Goal: Task Accomplishment & Management: Complete application form

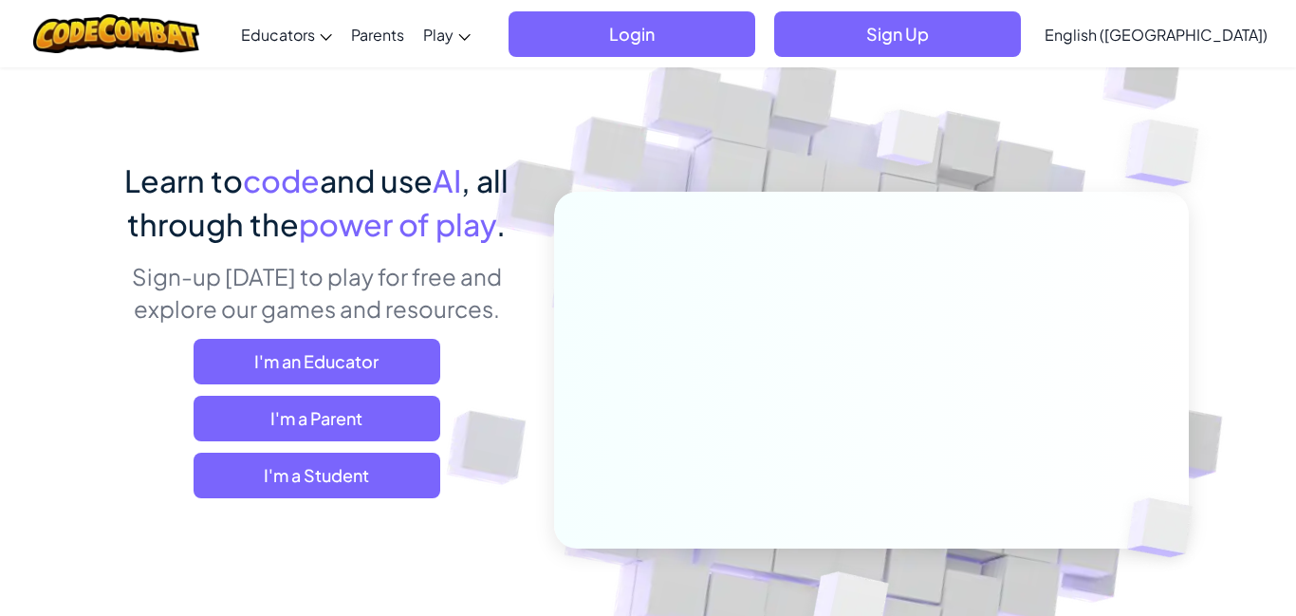
scroll to position [72, 0]
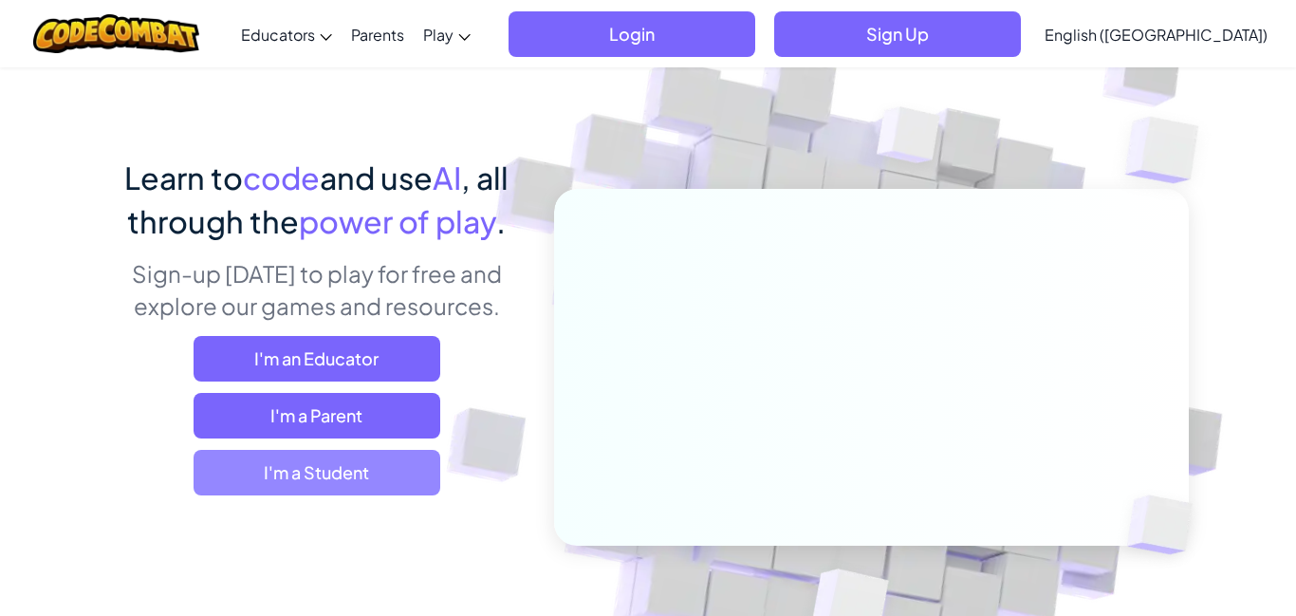
click at [361, 483] on span "I'm a Student" at bounding box center [317, 473] width 247 height 46
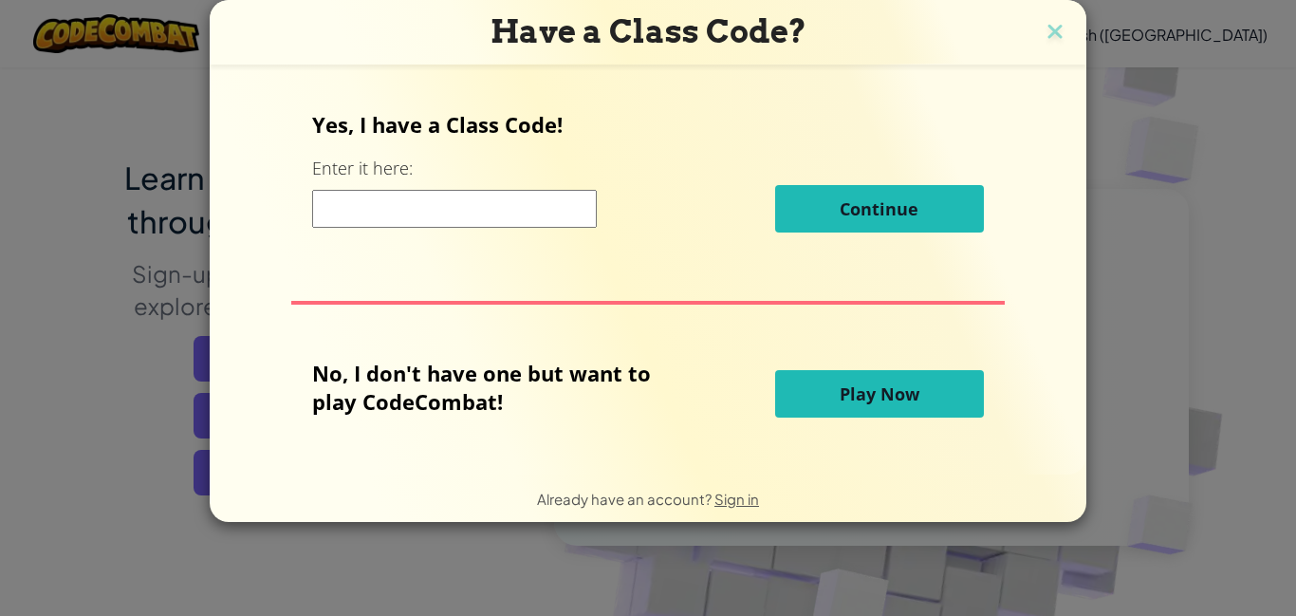
click at [448, 196] on input at bounding box center [454, 209] width 285 height 38
type input "c"
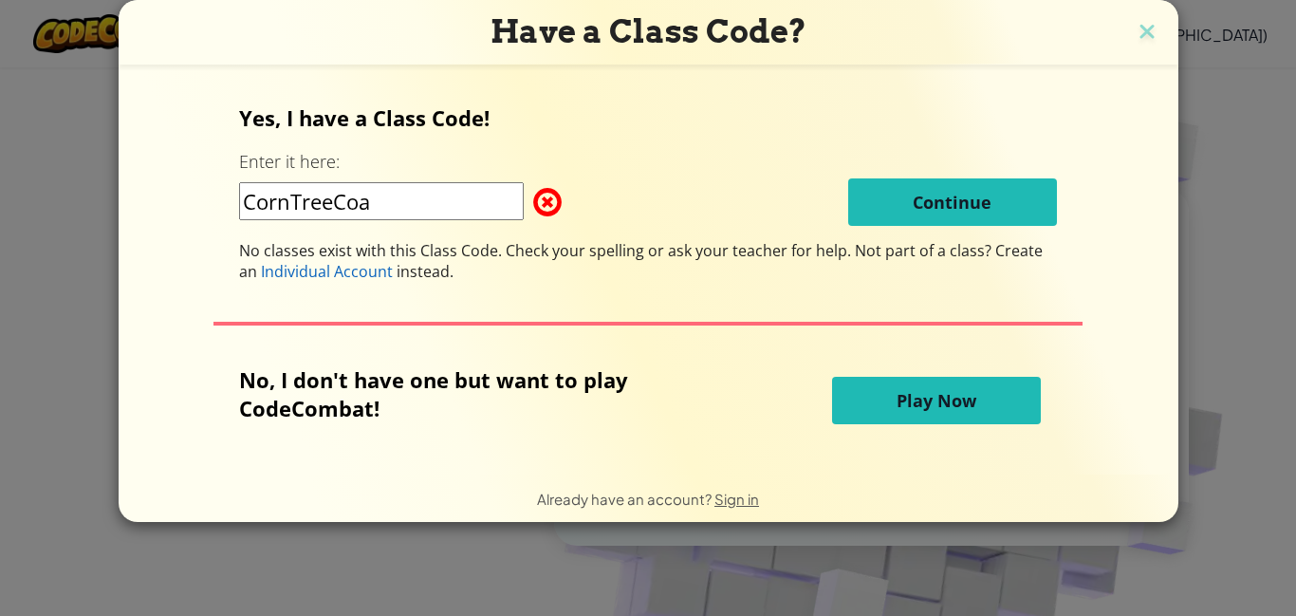
type input "CornTreeCoat"
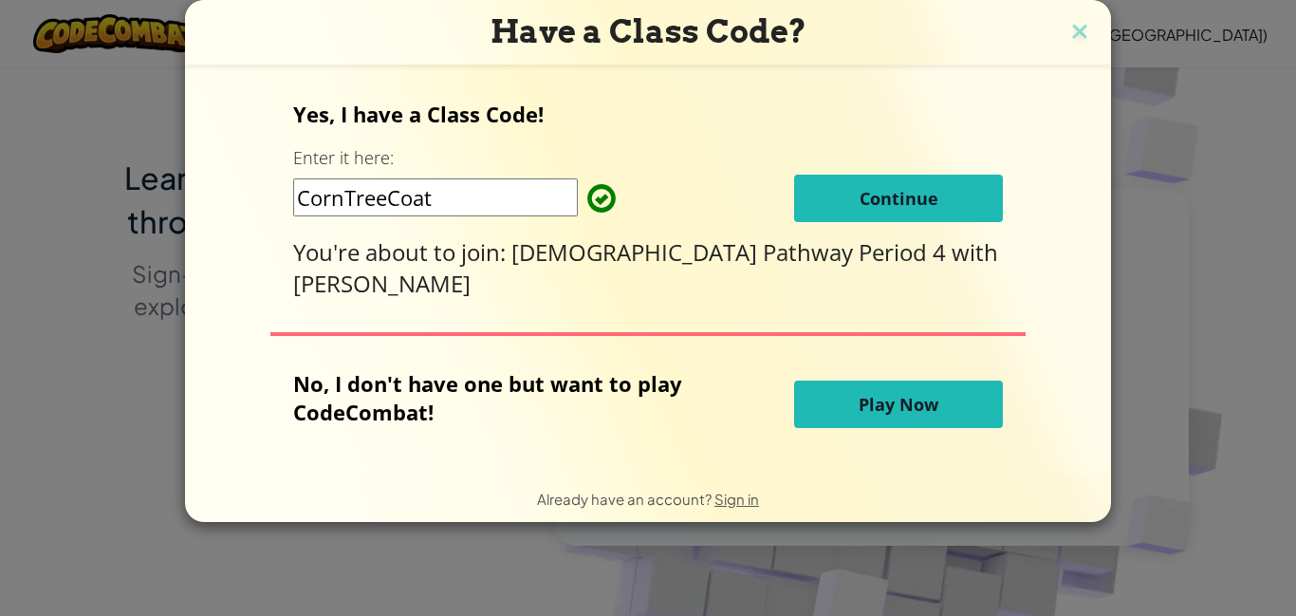
click at [874, 198] on span "Continue" at bounding box center [899, 198] width 79 height 23
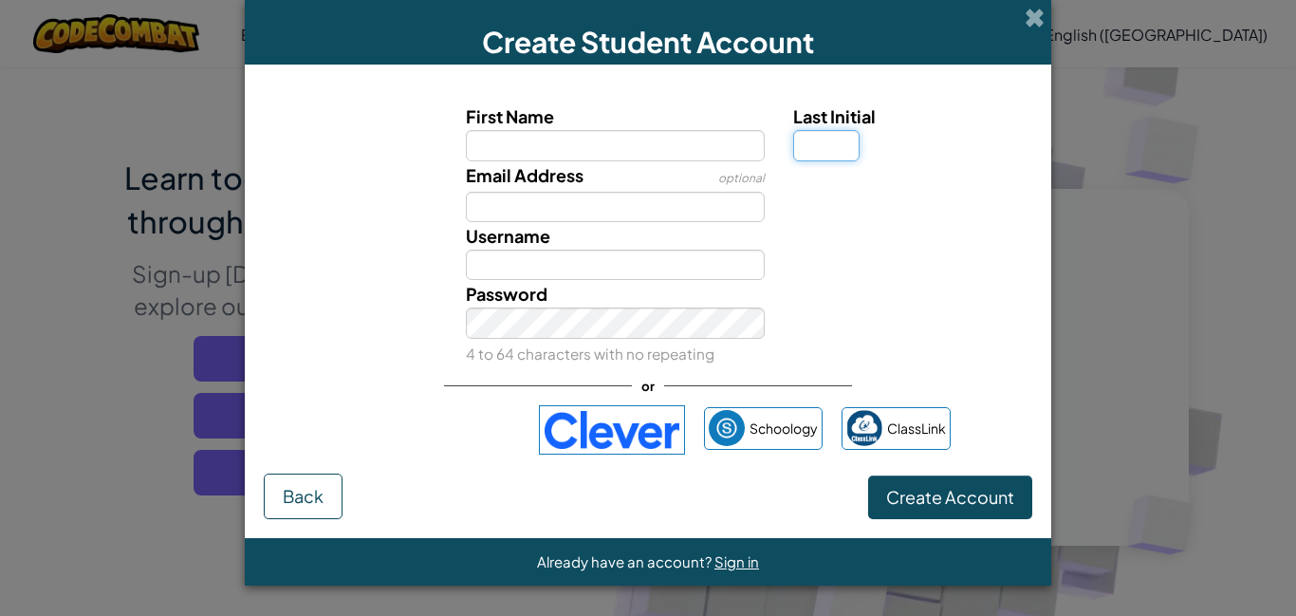
click at [840, 145] on input "Last Initial" at bounding box center [826, 145] width 66 height 30
type input "g"
type input "G"
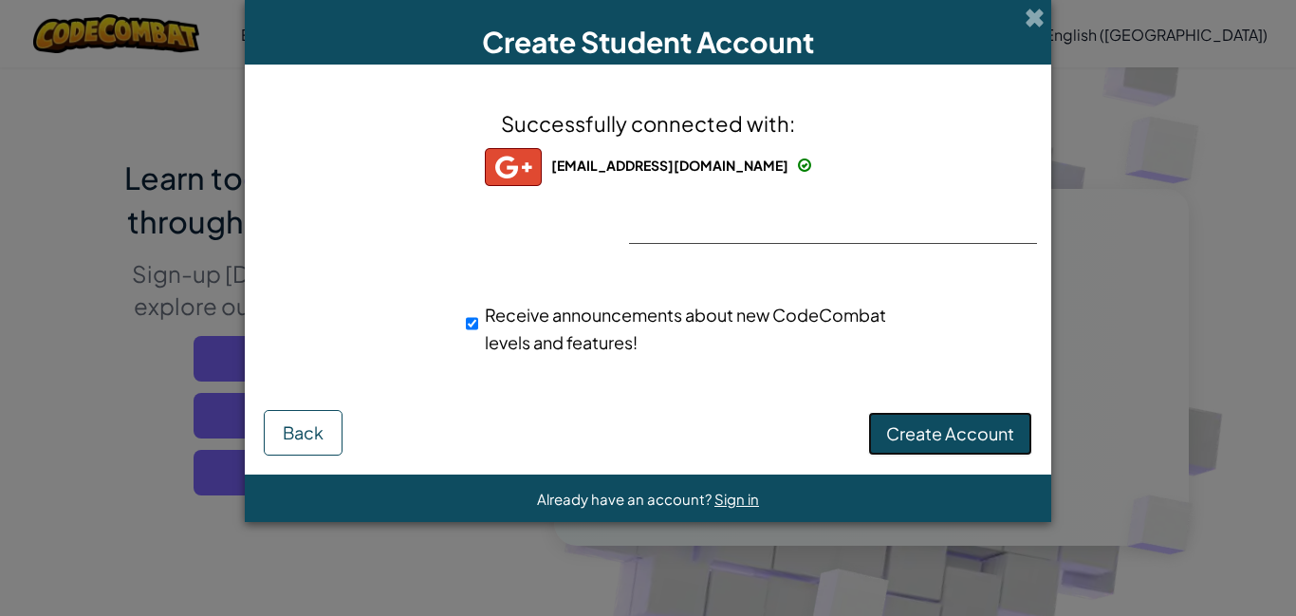
click at [904, 426] on span "Create Account" at bounding box center [950, 433] width 128 height 22
click at [891, 418] on button "Create Account" at bounding box center [950, 434] width 164 height 44
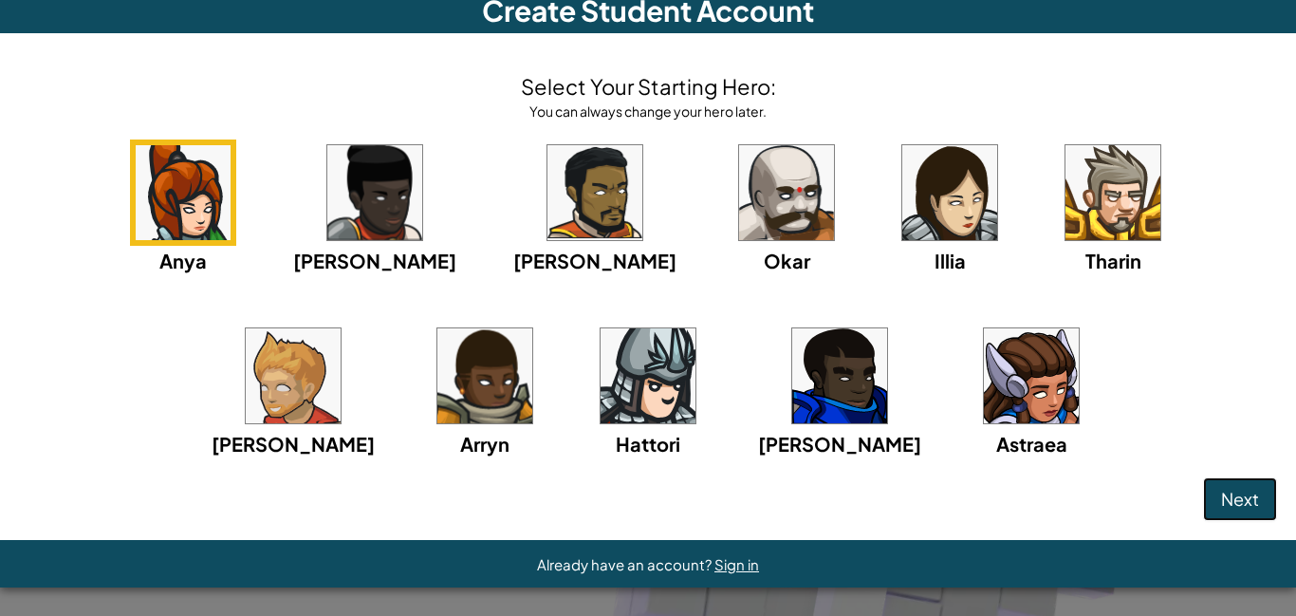
scroll to position [64, 0]
click at [903, 240] on img at bounding box center [950, 192] width 95 height 95
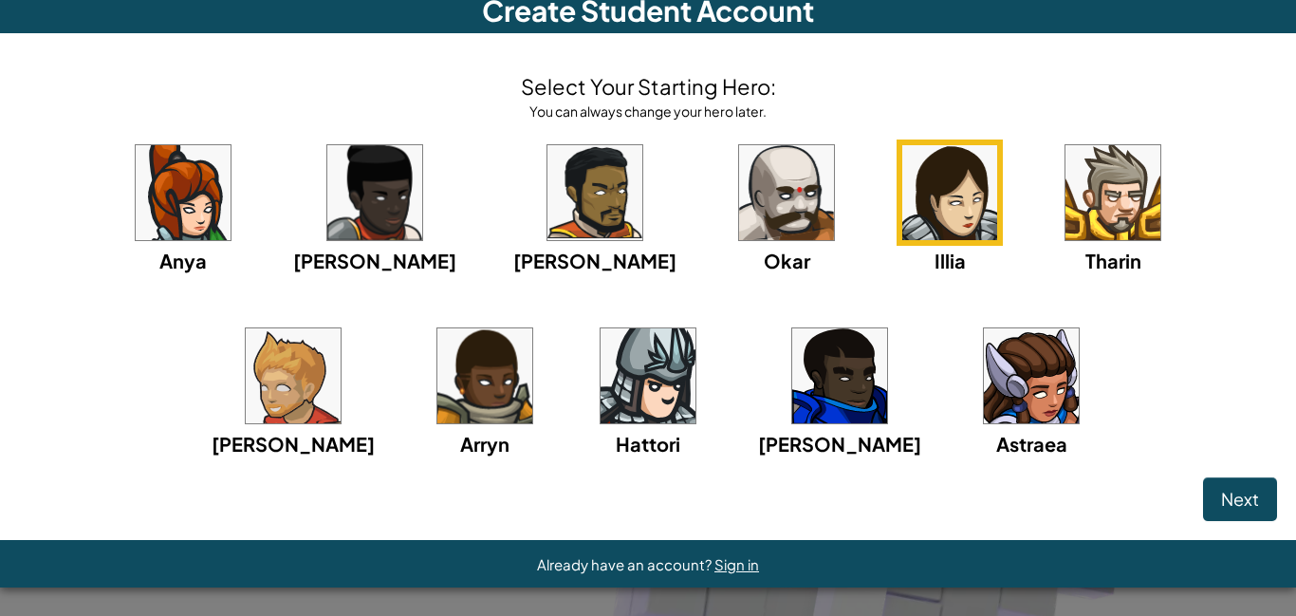
scroll to position [189, 0]
click at [1004, 540] on div "Select Your Starting Hero: You can always change your hero later. Anya [PERSON_…" at bounding box center [648, 286] width 1296 height 507
click at [1221, 510] on span "Next" at bounding box center [1240, 499] width 38 height 22
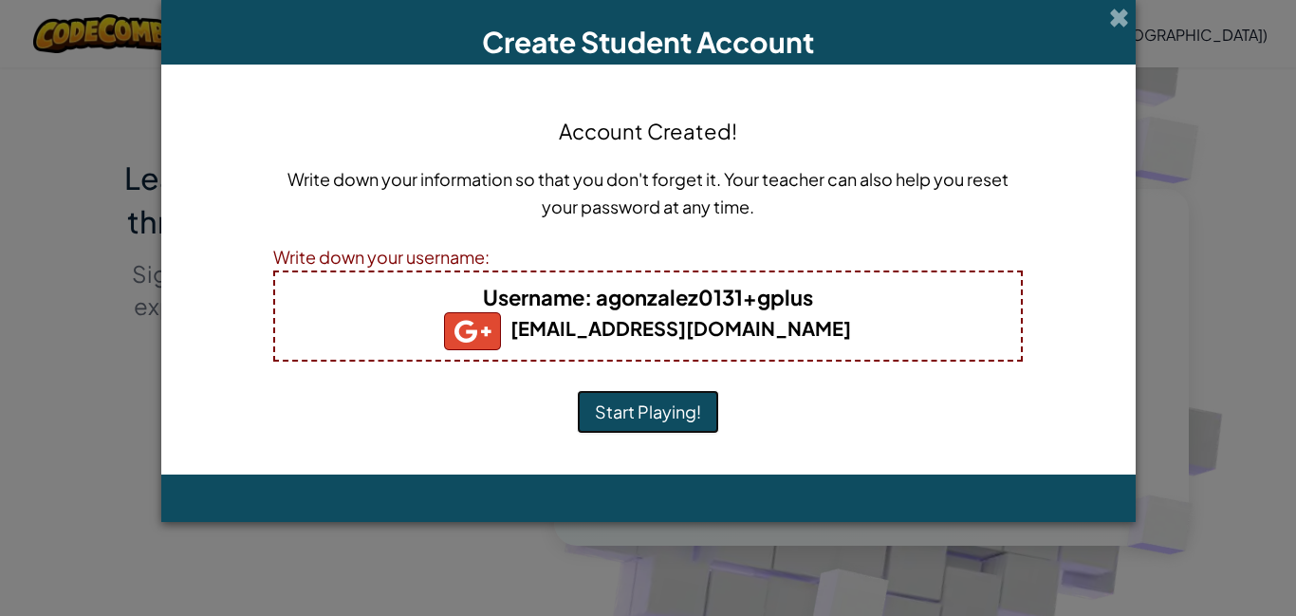
scroll to position [0, 0]
click at [654, 411] on button "Start Playing!" at bounding box center [648, 412] width 142 height 44
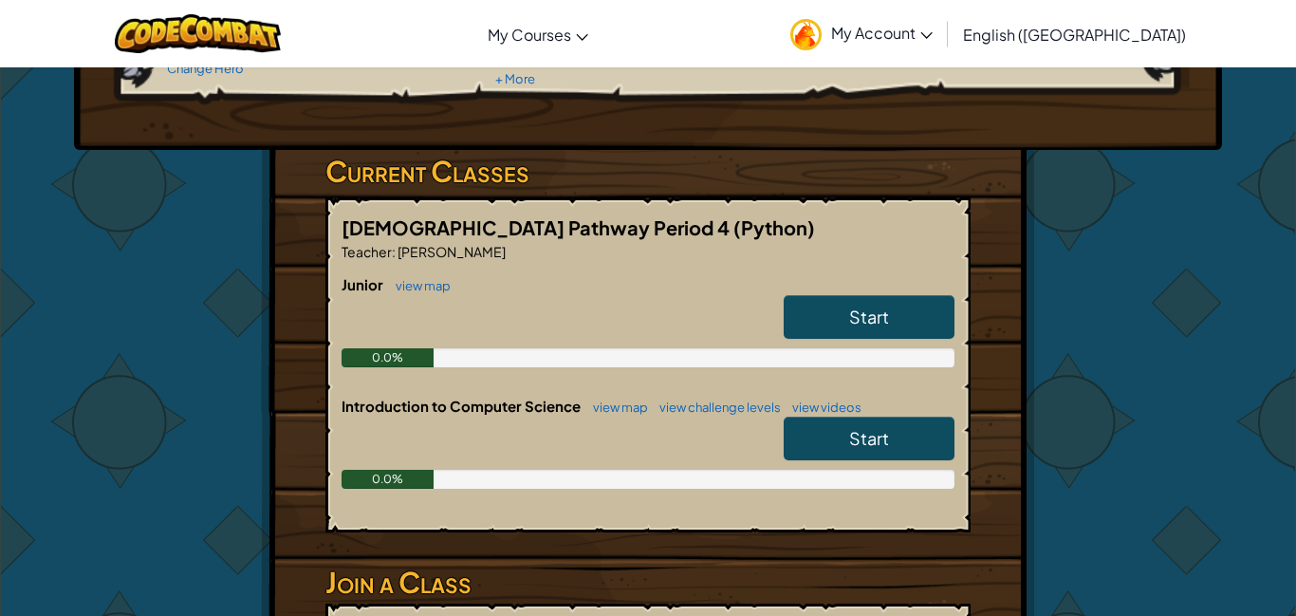
scroll to position [242, 0]
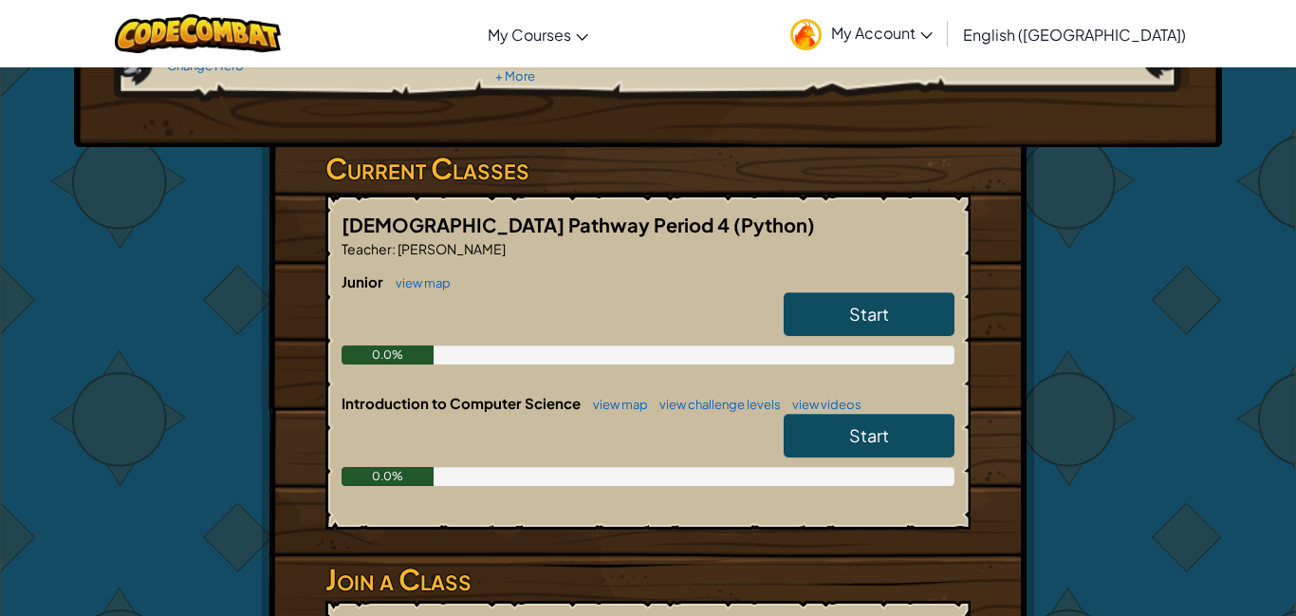
click at [886, 310] on span "Start" at bounding box center [869, 314] width 40 height 22
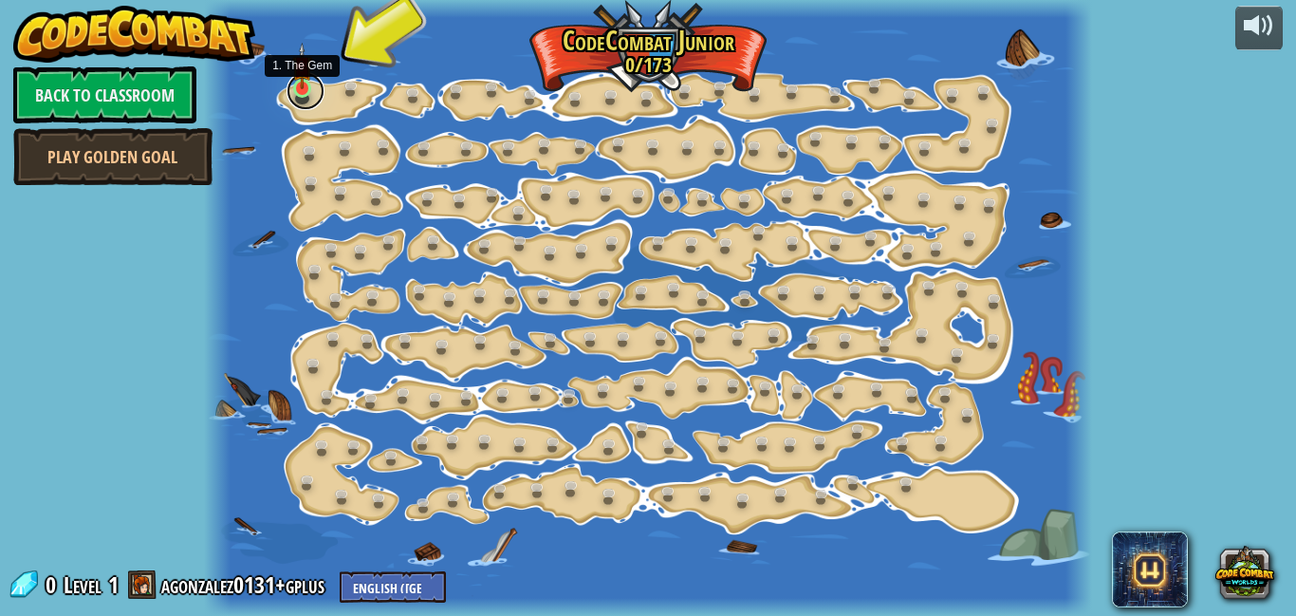
click at [308, 97] on link at bounding box center [306, 91] width 38 height 38
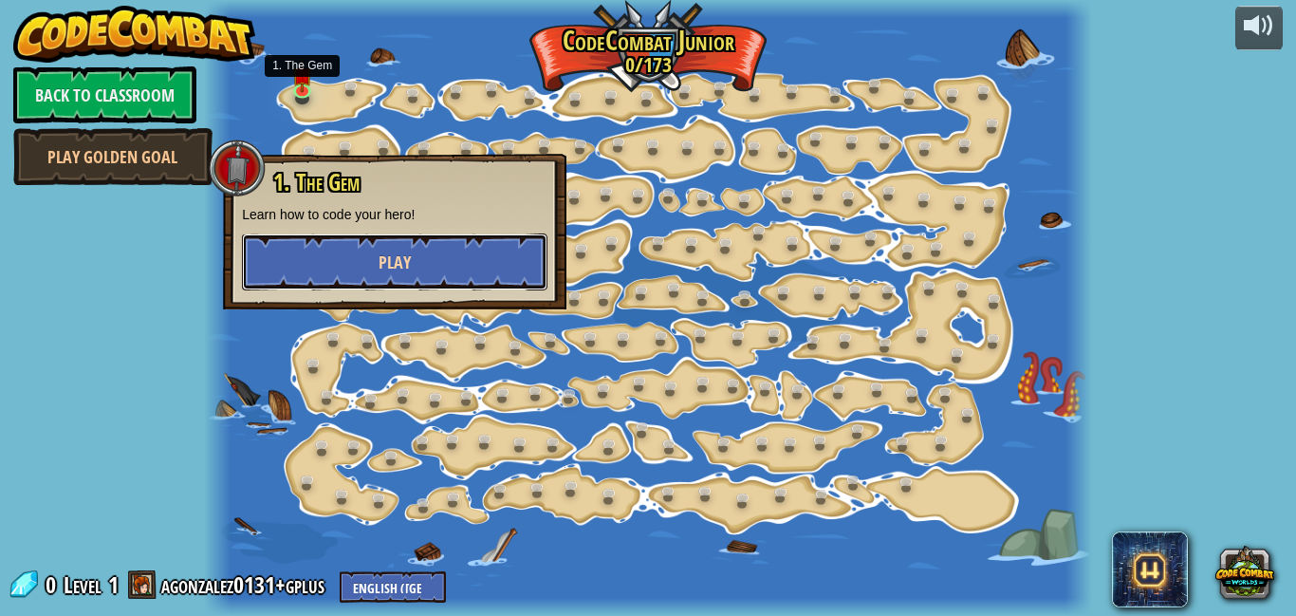
click at [388, 261] on span "Play" at bounding box center [395, 263] width 32 height 24
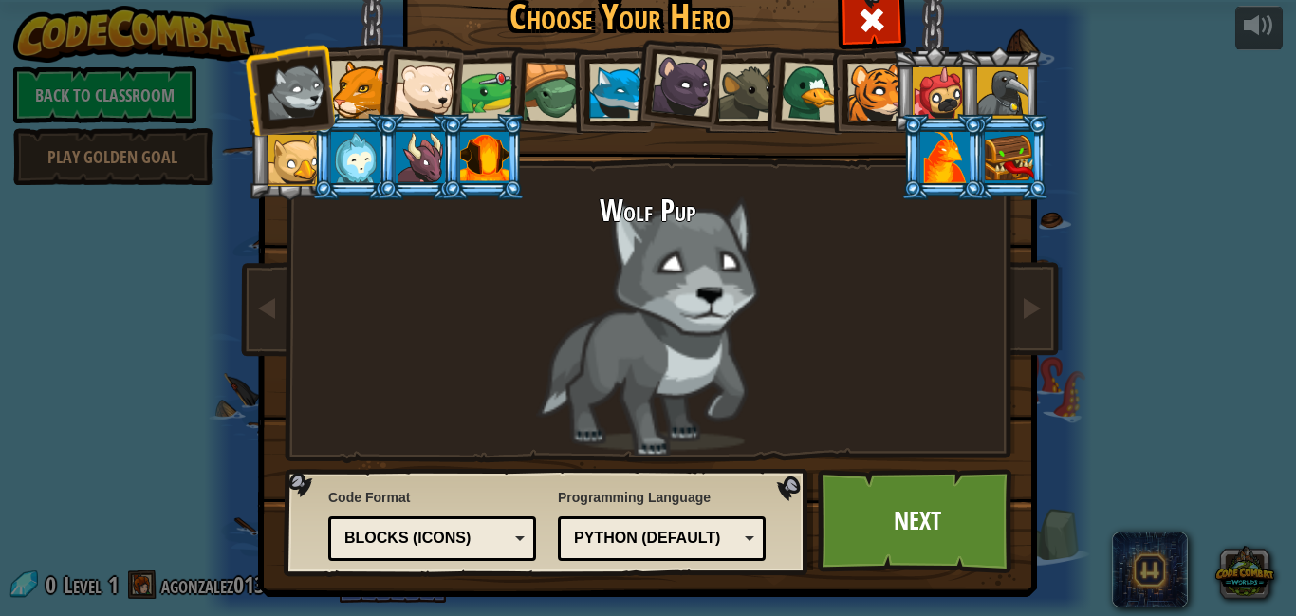
click at [343, 97] on div at bounding box center [360, 90] width 58 height 58
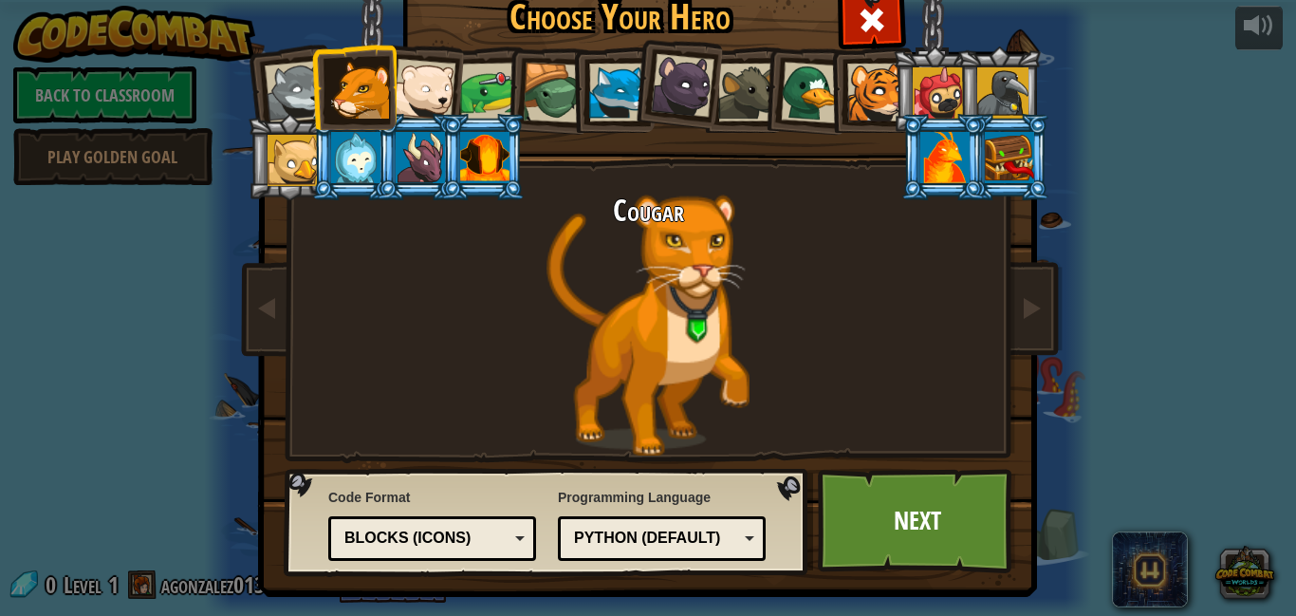
click at [415, 94] on div at bounding box center [424, 90] width 63 height 63
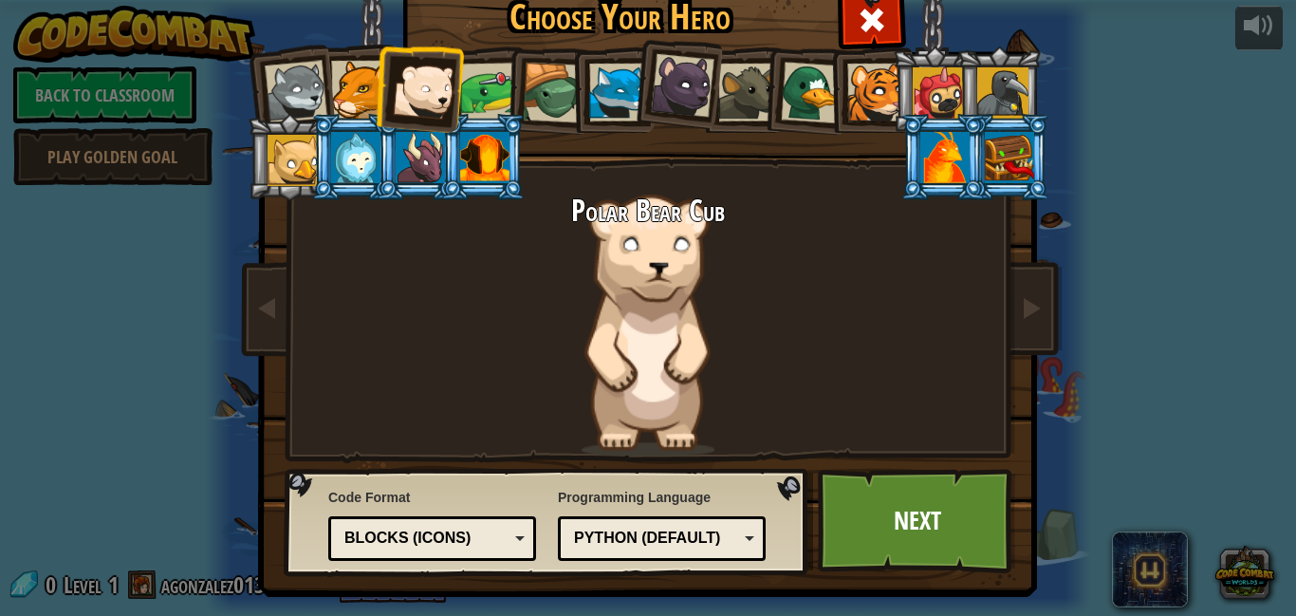
click at [489, 96] on div at bounding box center [489, 92] width 59 height 59
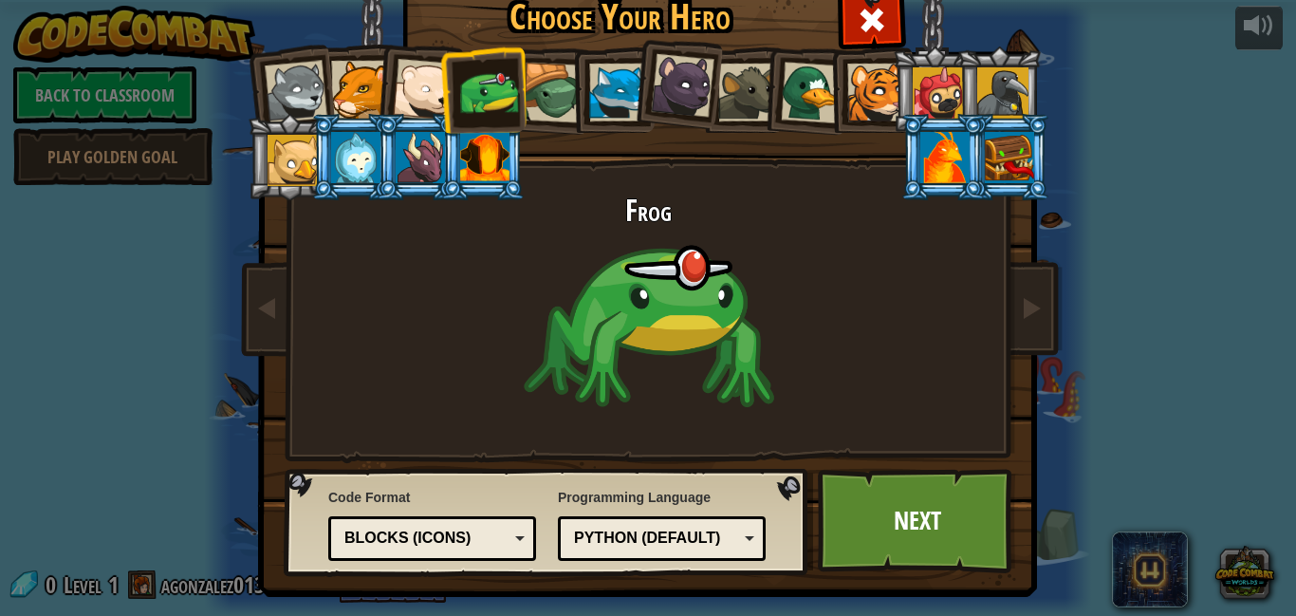
click at [539, 93] on div at bounding box center [553, 93] width 61 height 61
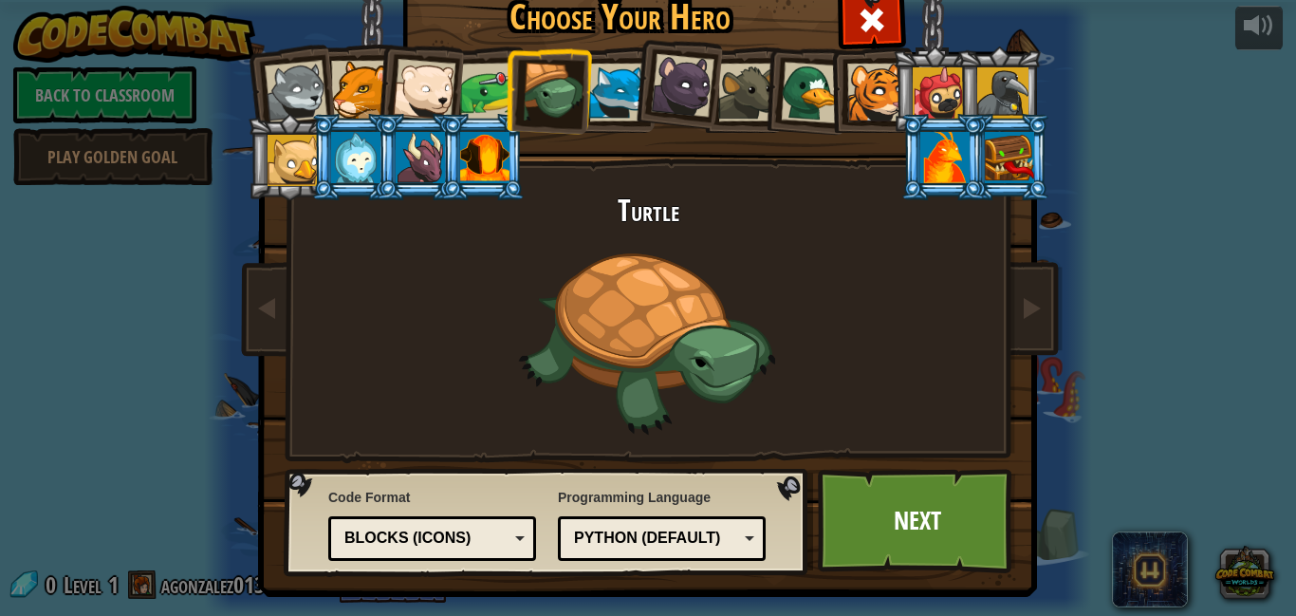
click at [604, 88] on div at bounding box center [618, 93] width 58 height 58
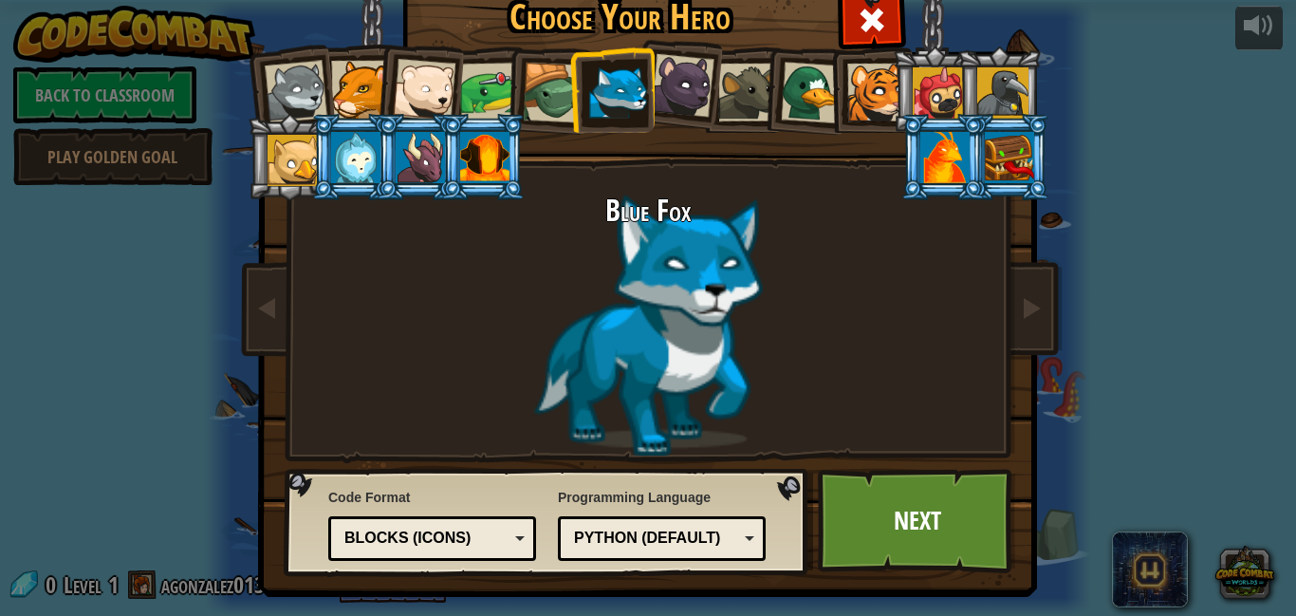
click at [675, 86] on div at bounding box center [683, 86] width 64 height 64
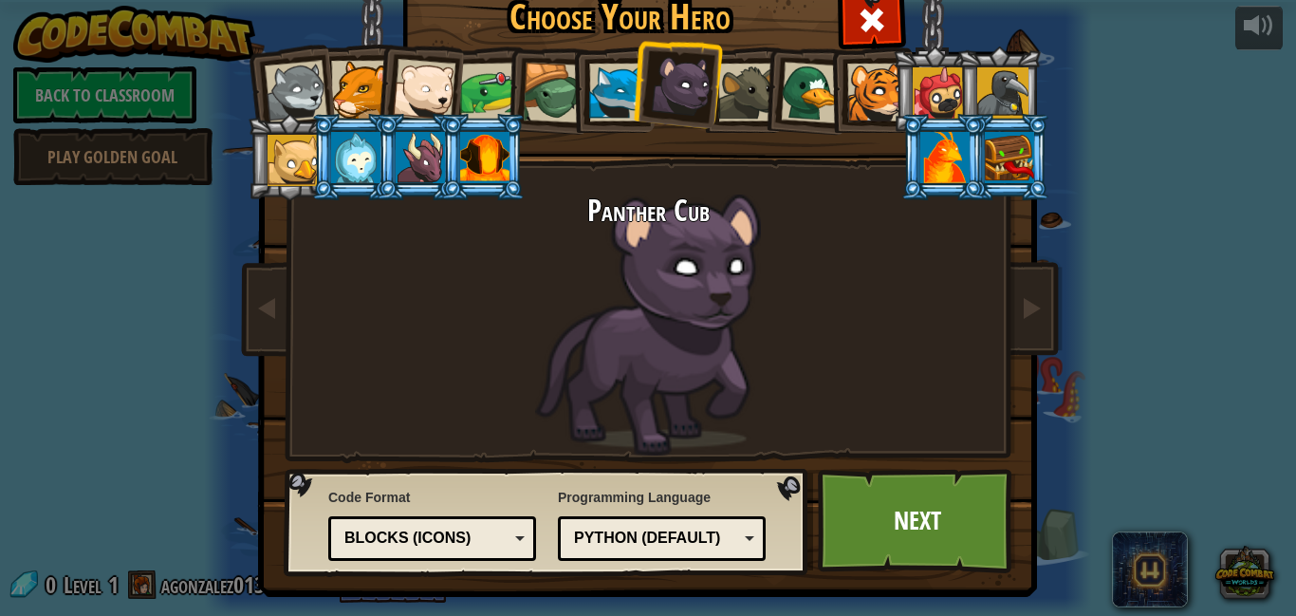
click at [757, 92] on div at bounding box center [747, 93] width 58 height 58
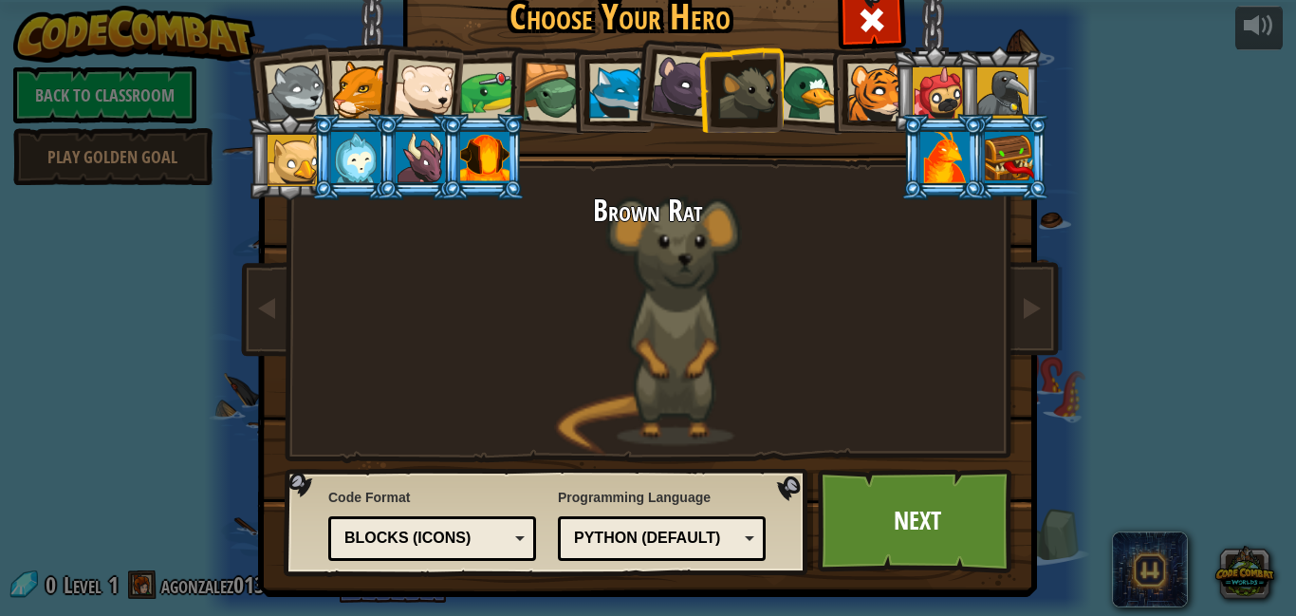
click at [800, 91] on div at bounding box center [812, 93] width 62 height 62
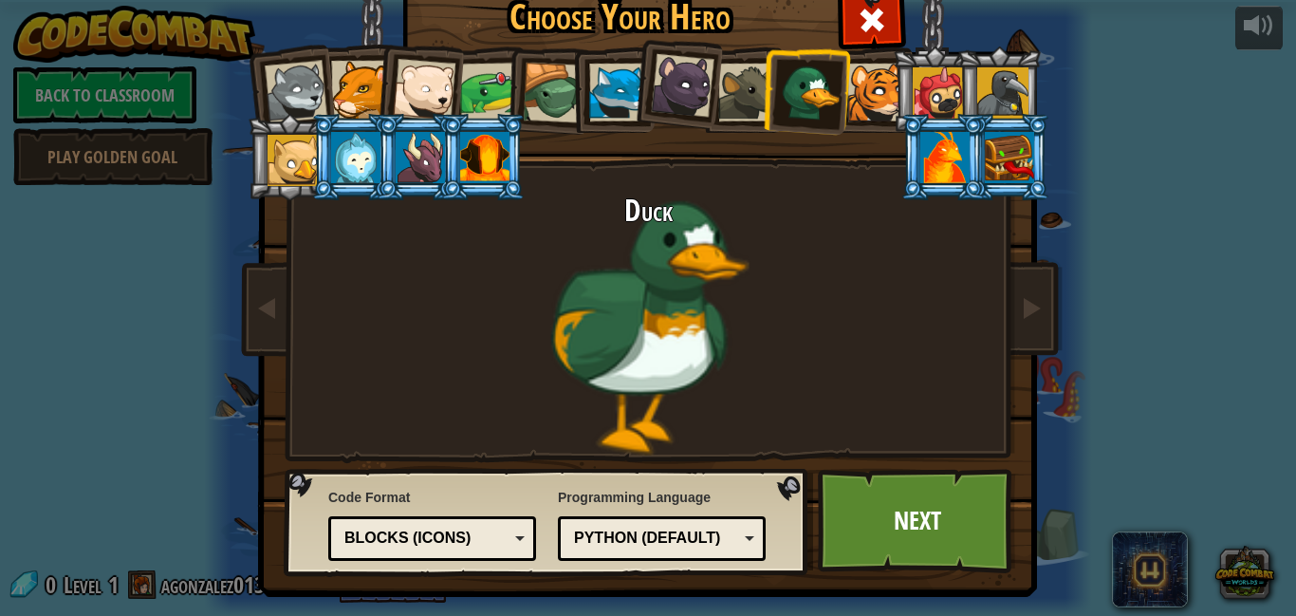
click at [949, 147] on div at bounding box center [945, 157] width 49 height 51
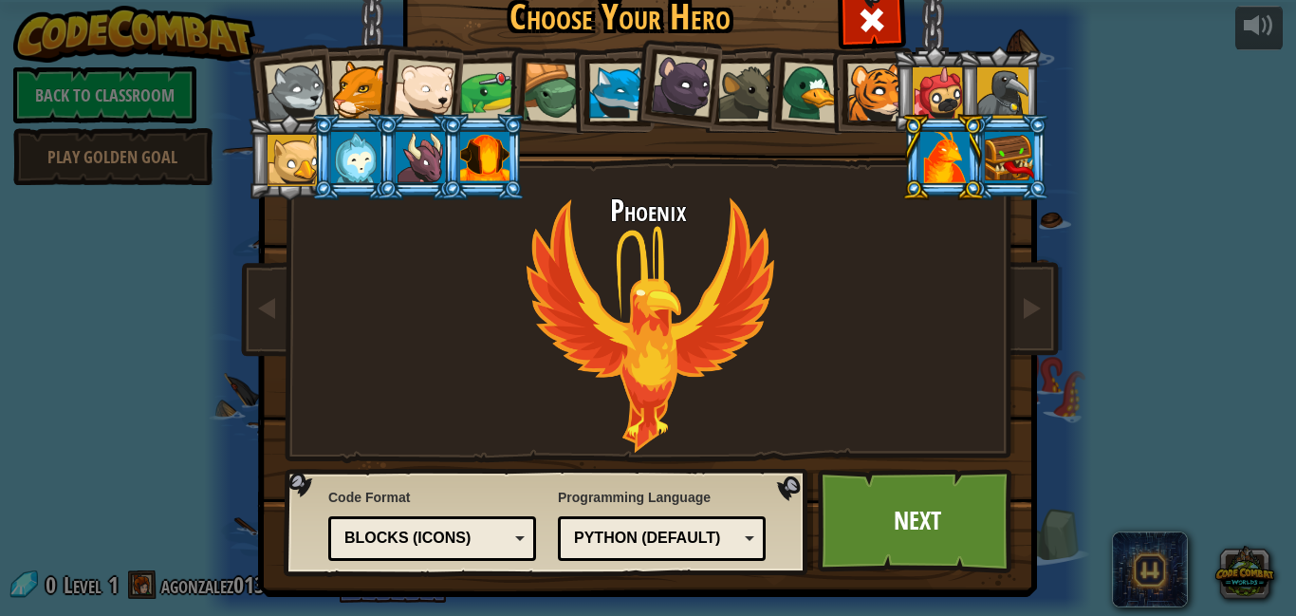
click at [1006, 159] on div at bounding box center [1009, 157] width 49 height 51
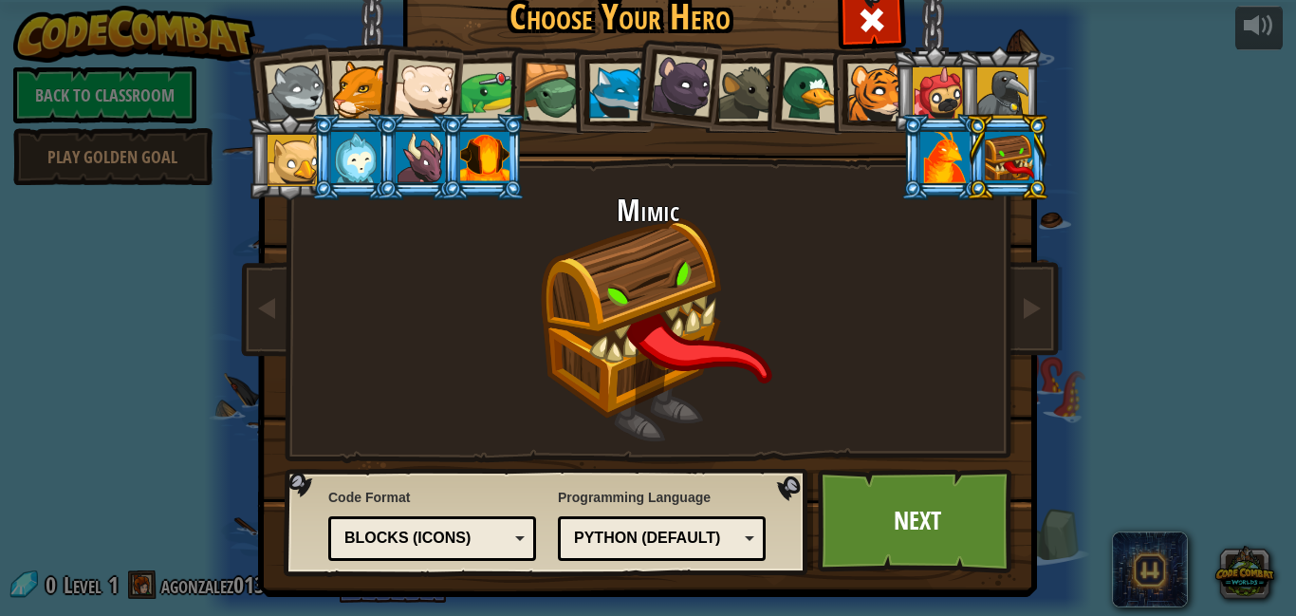
click at [309, 153] on div at bounding box center [293, 160] width 51 height 51
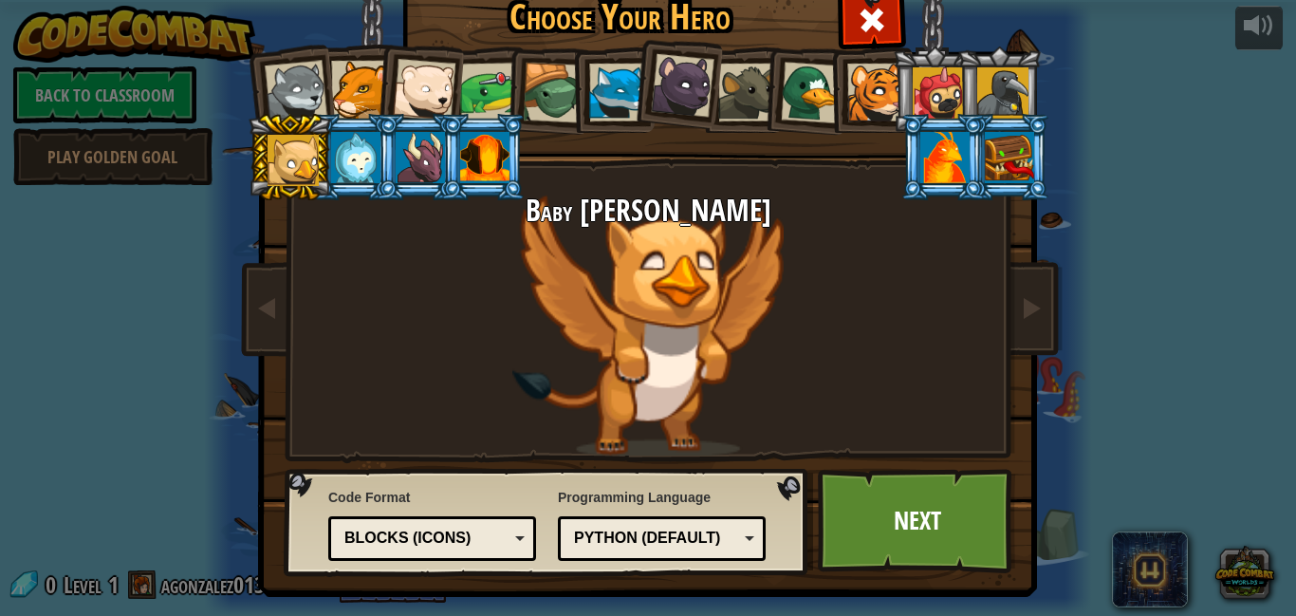
click at [374, 153] on div at bounding box center [355, 157] width 49 height 51
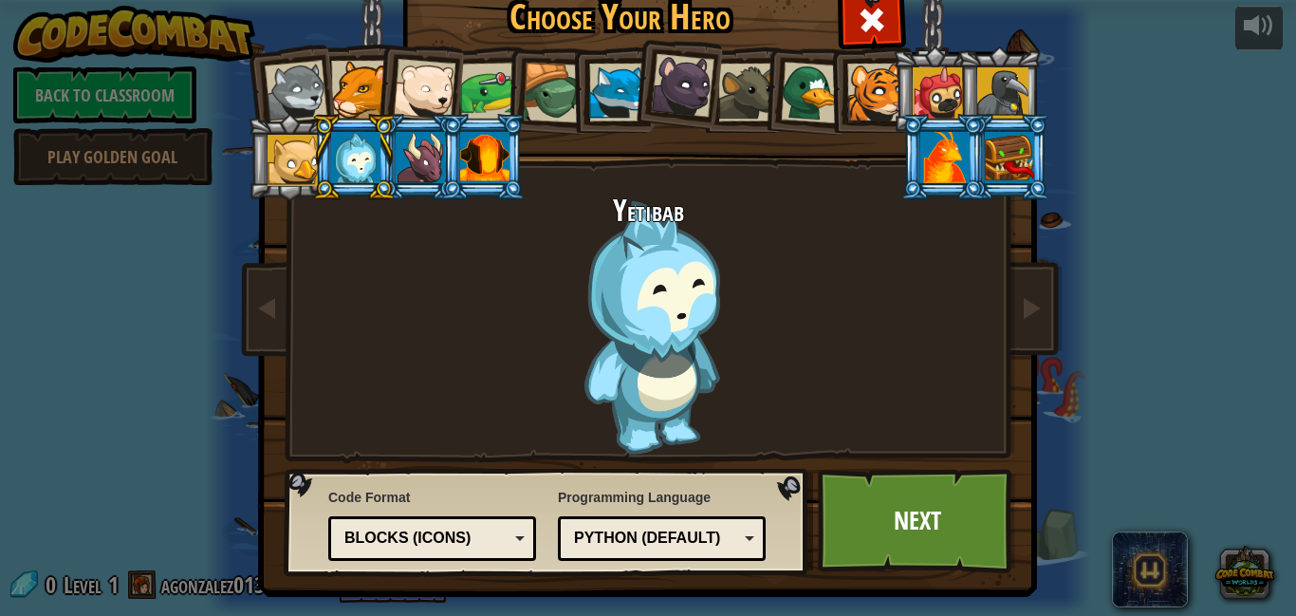
click at [428, 159] on div at bounding box center [420, 157] width 49 height 51
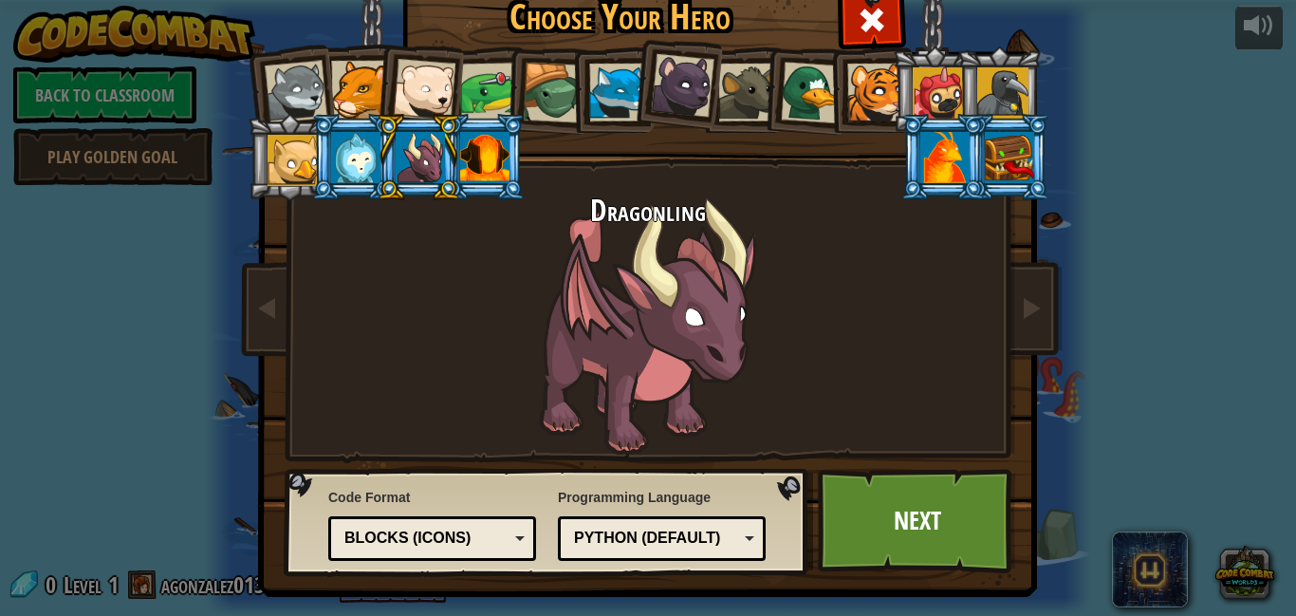
click at [492, 164] on div at bounding box center [484, 157] width 49 height 51
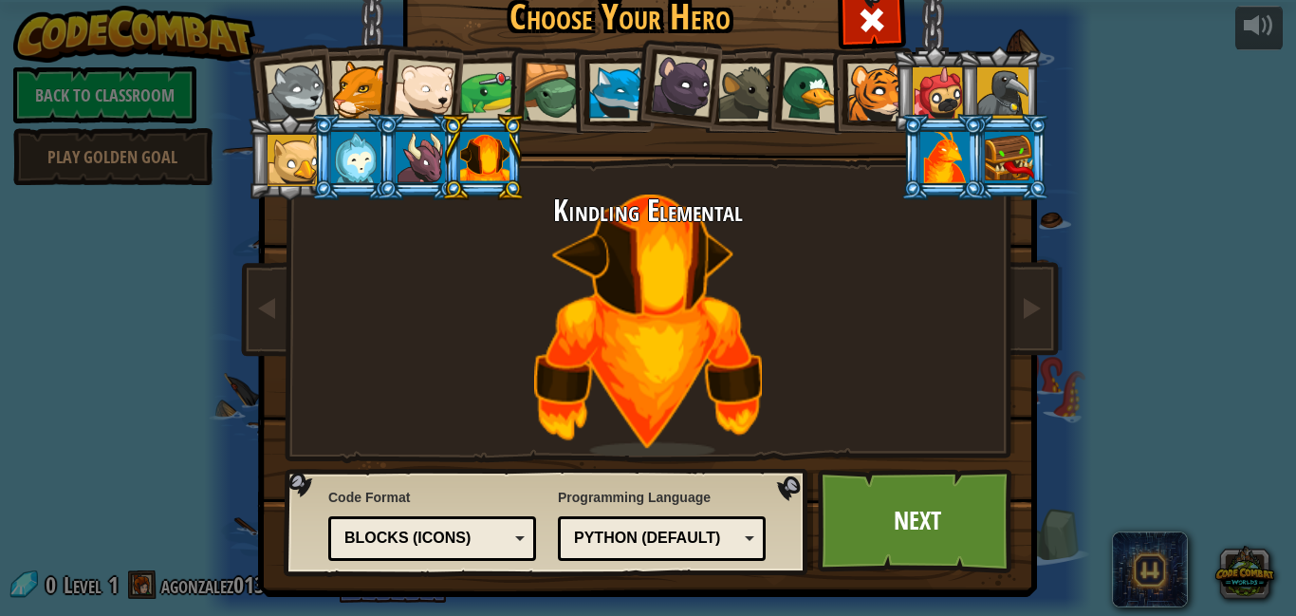
click at [947, 158] on div at bounding box center [945, 157] width 49 height 51
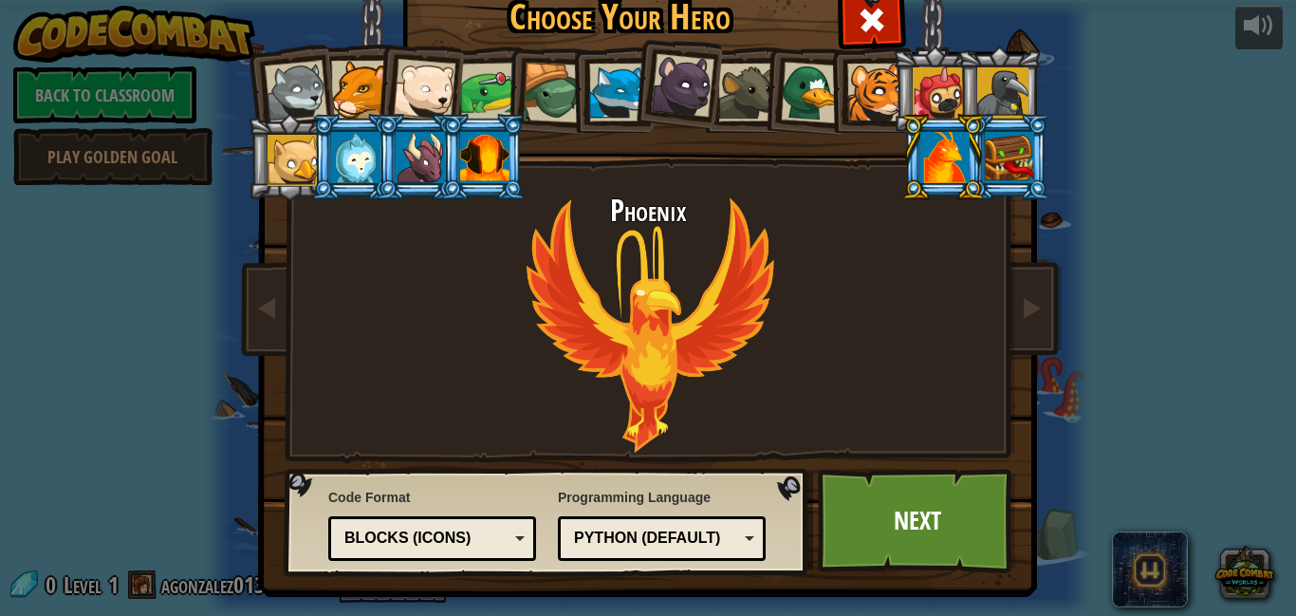
click at [708, 542] on div "Python (Default)" at bounding box center [656, 539] width 164 height 22
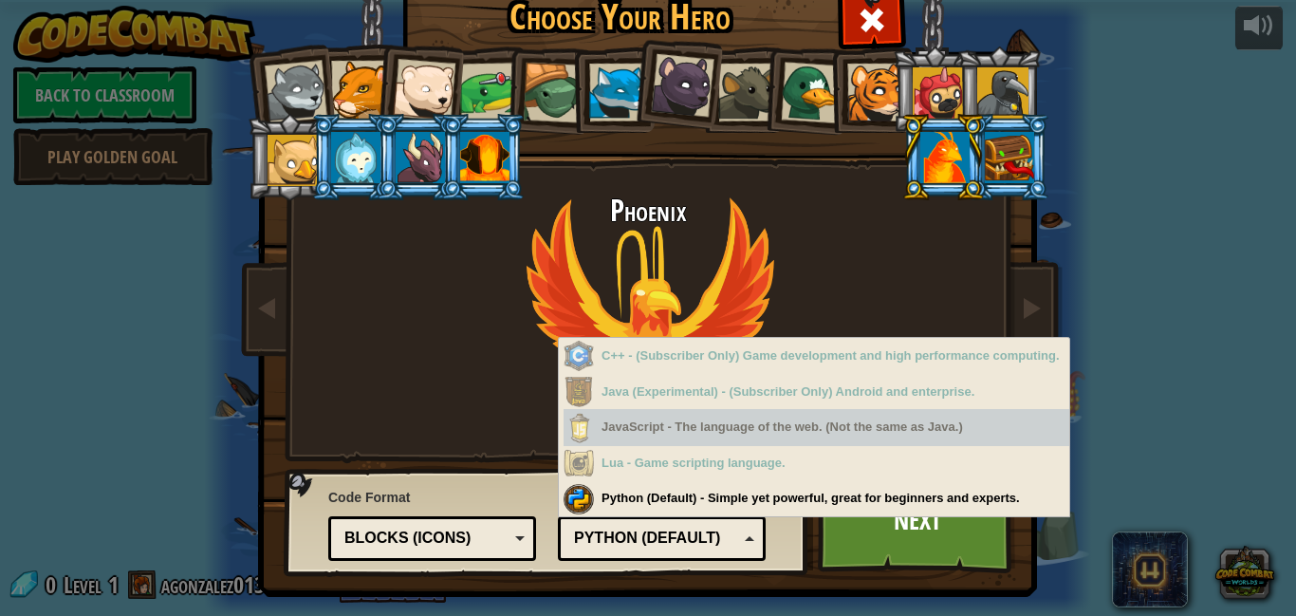
click at [729, 233] on div "Phoenix" at bounding box center [648, 325] width 712 height 261
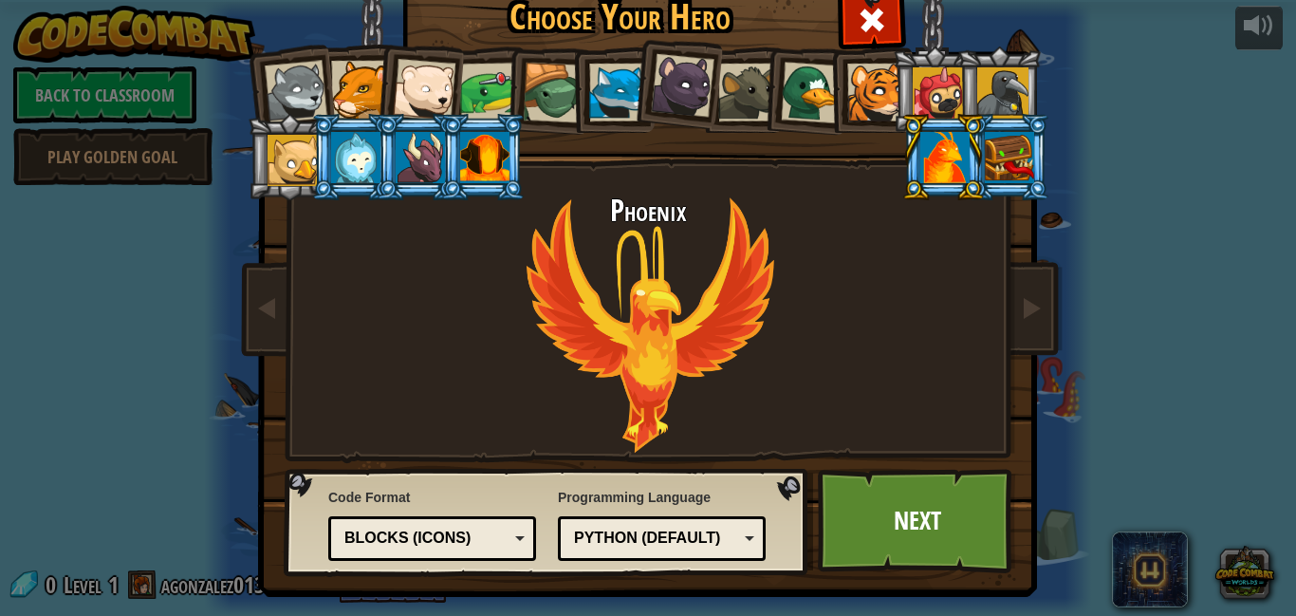
click at [456, 545] on div "Blocks (Icons)" at bounding box center [427, 539] width 164 height 22
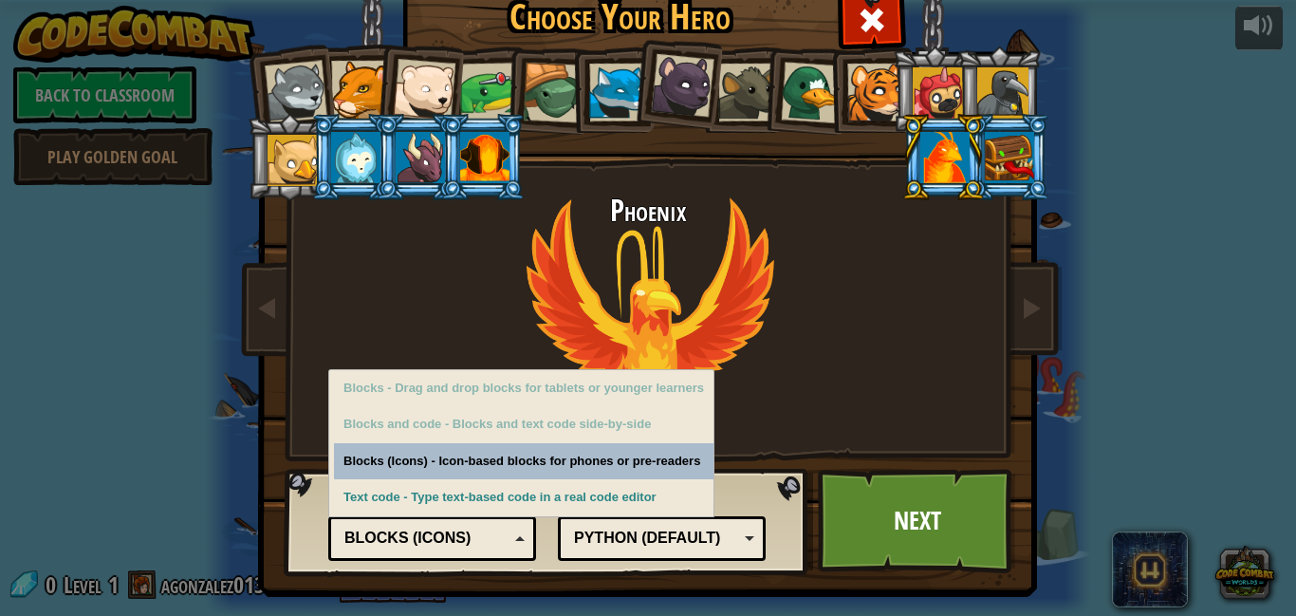
click at [603, 253] on div "Phoenix" at bounding box center [648, 325] width 712 height 261
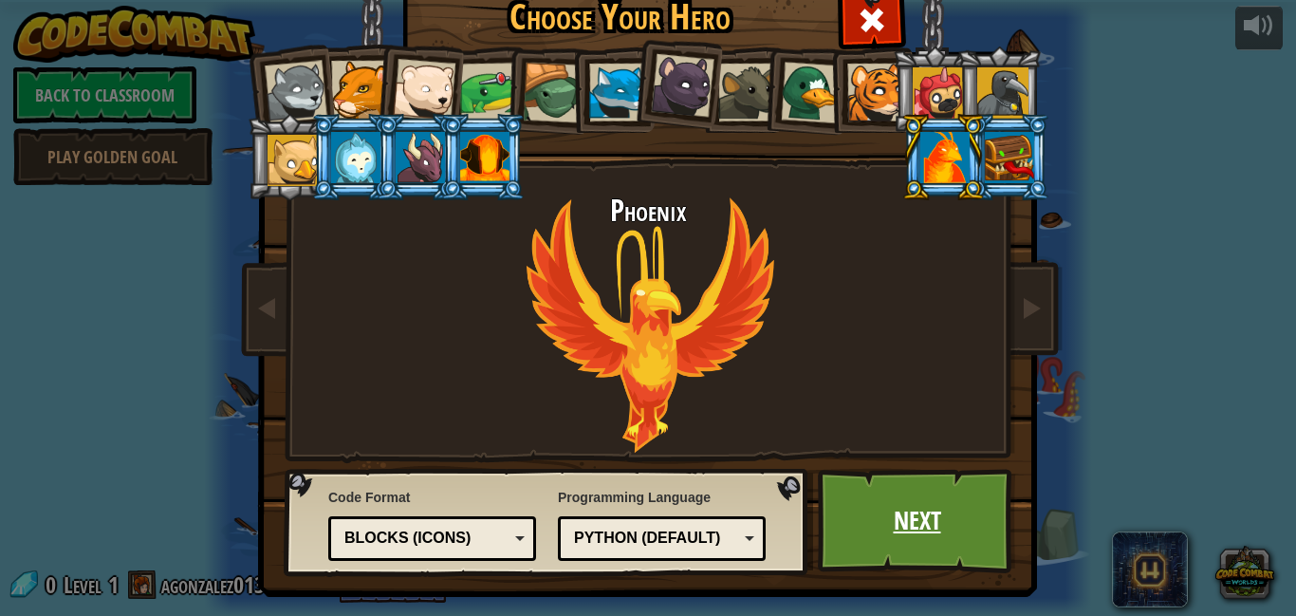
click at [929, 479] on link "Next" at bounding box center [917, 521] width 198 height 104
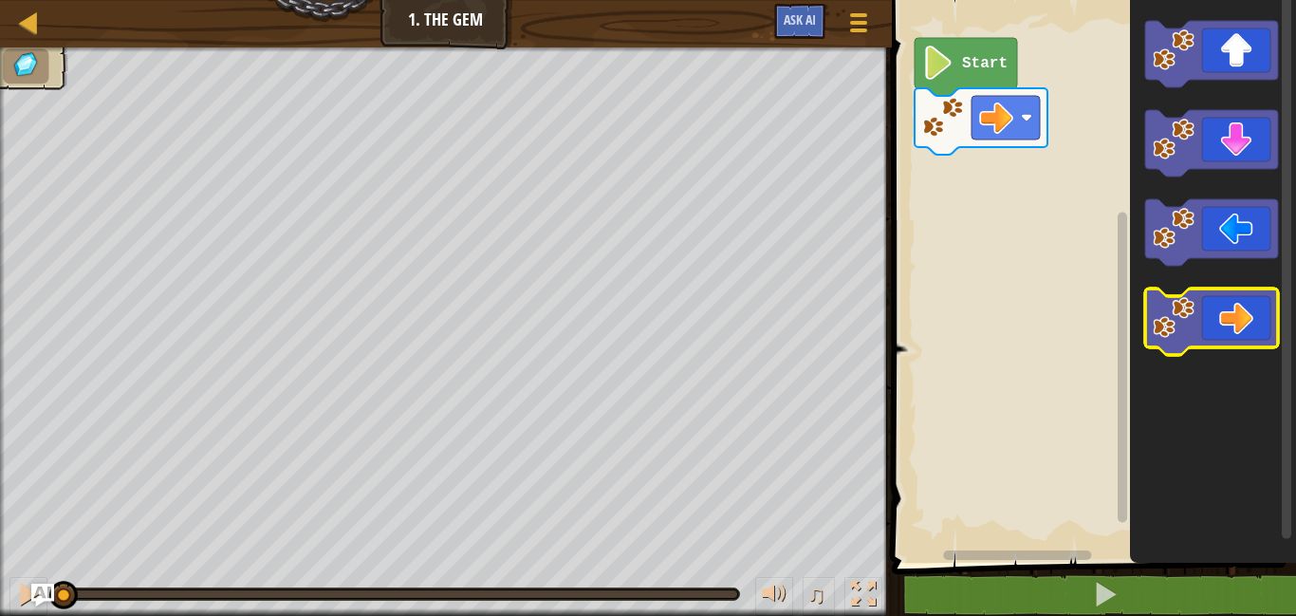
click at [1230, 308] on icon "Blockly Workspace" at bounding box center [1212, 322] width 133 height 66
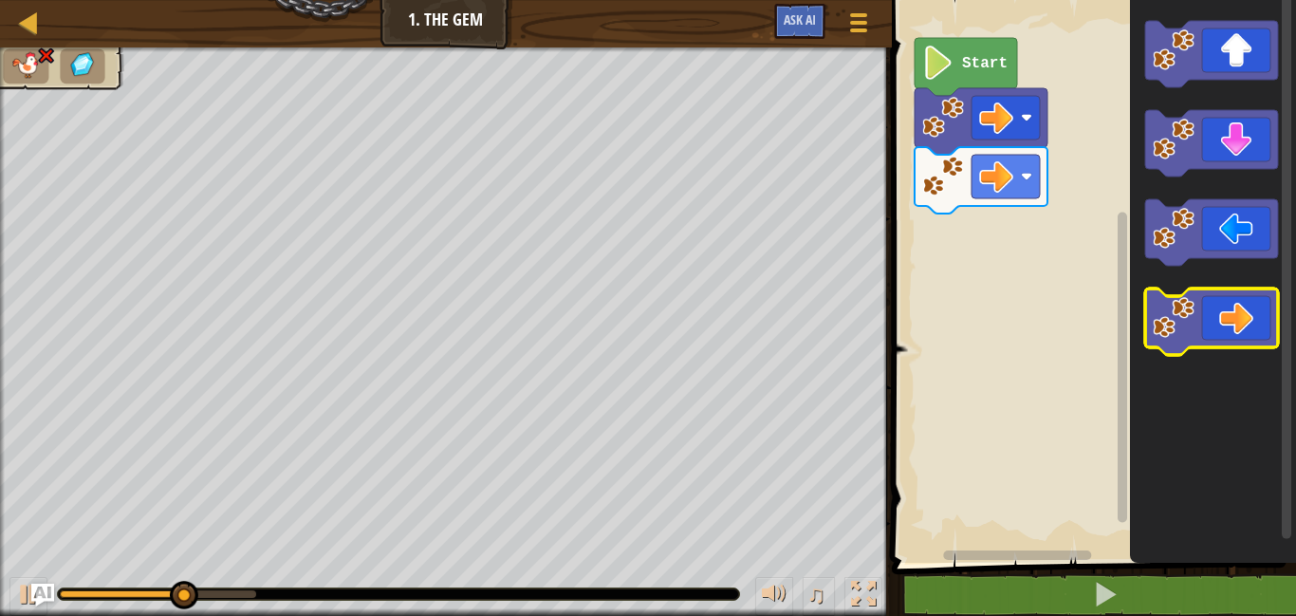
click at [1230, 308] on icon "Blockly Workspace" at bounding box center [1212, 322] width 133 height 66
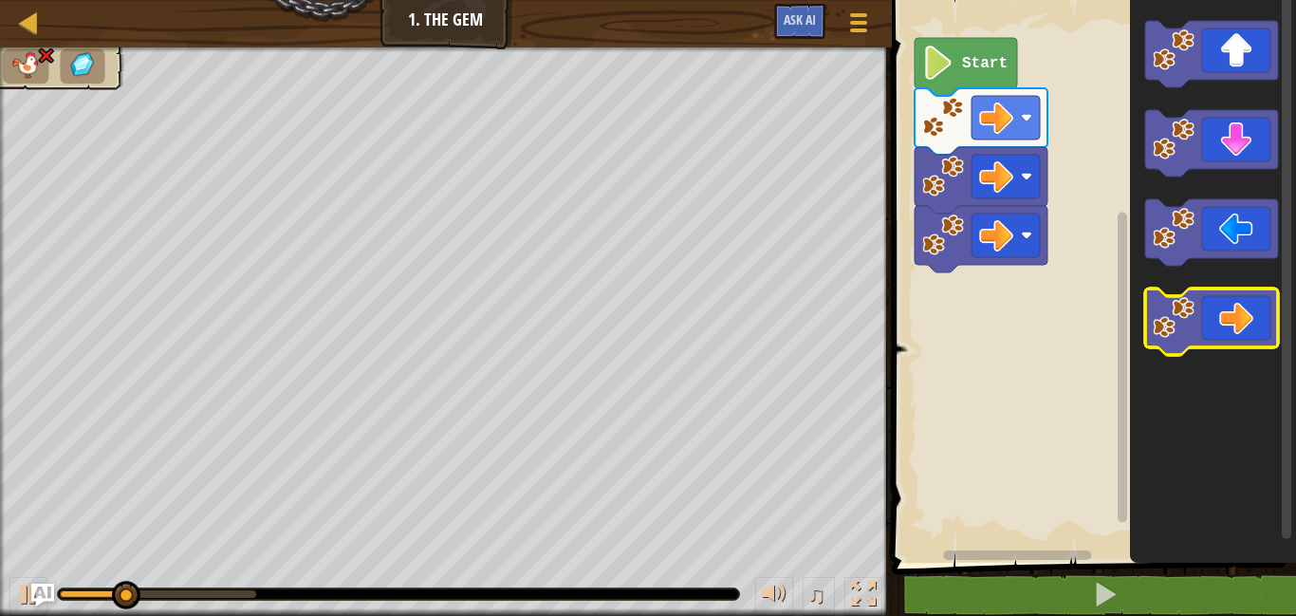
click at [1230, 308] on icon "Blockly Workspace" at bounding box center [1212, 322] width 133 height 66
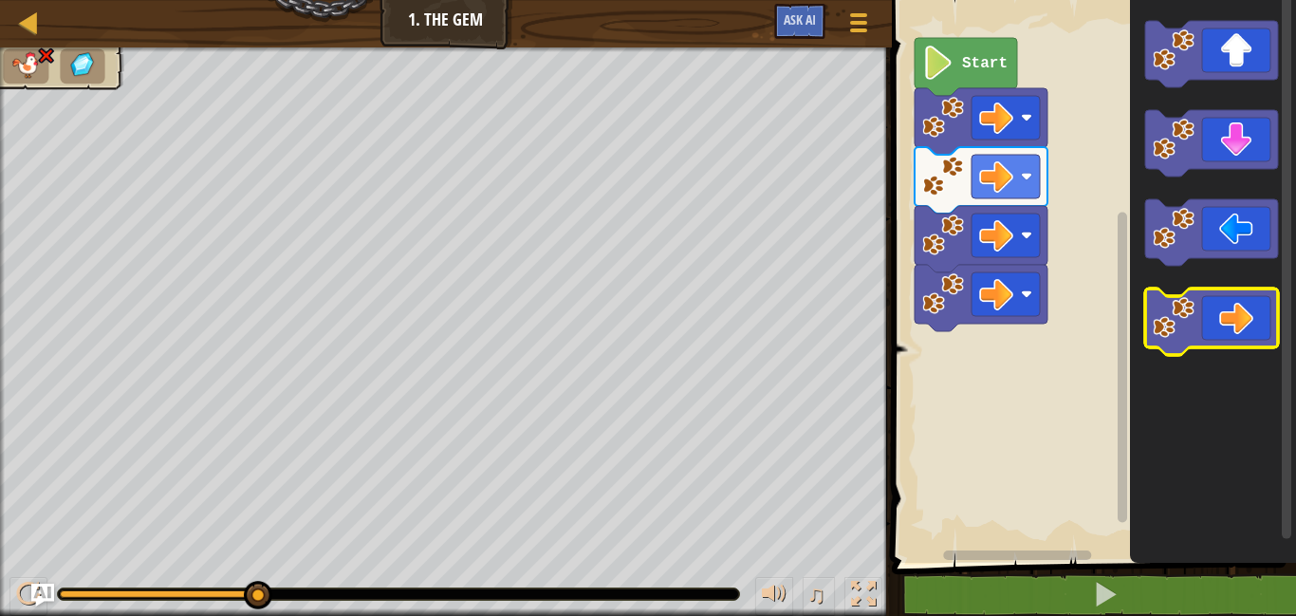
click at [1227, 315] on icon "Blockly Workspace" at bounding box center [1212, 322] width 133 height 66
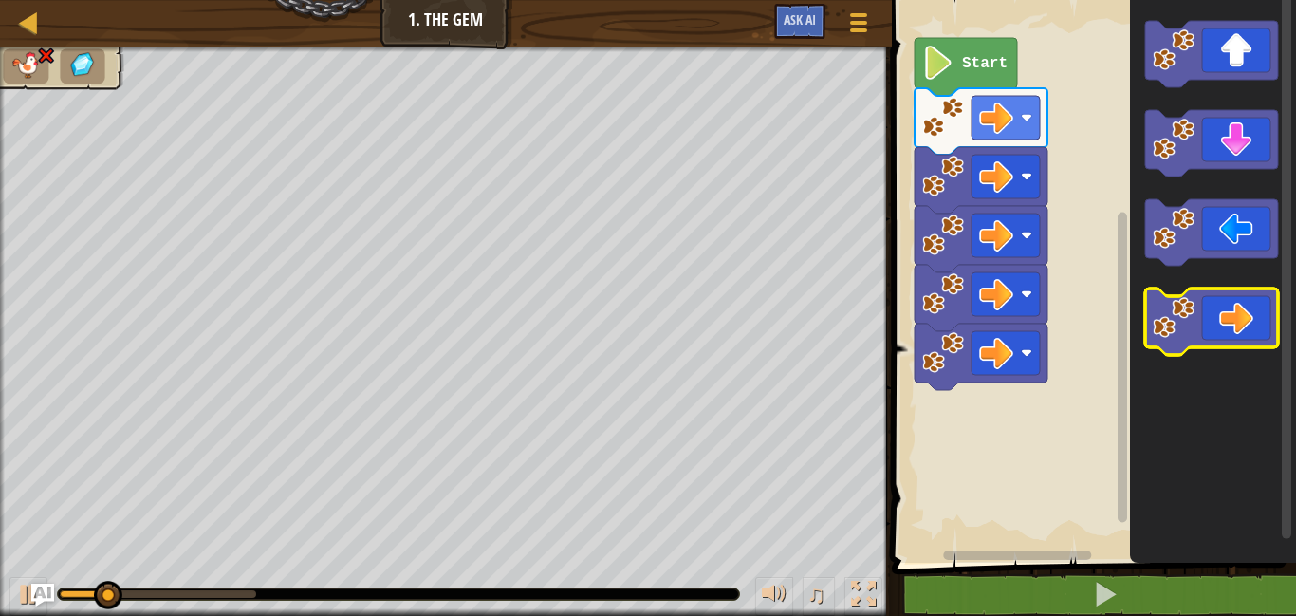
click at [1227, 315] on icon "Blockly Workspace" at bounding box center [1212, 322] width 133 height 66
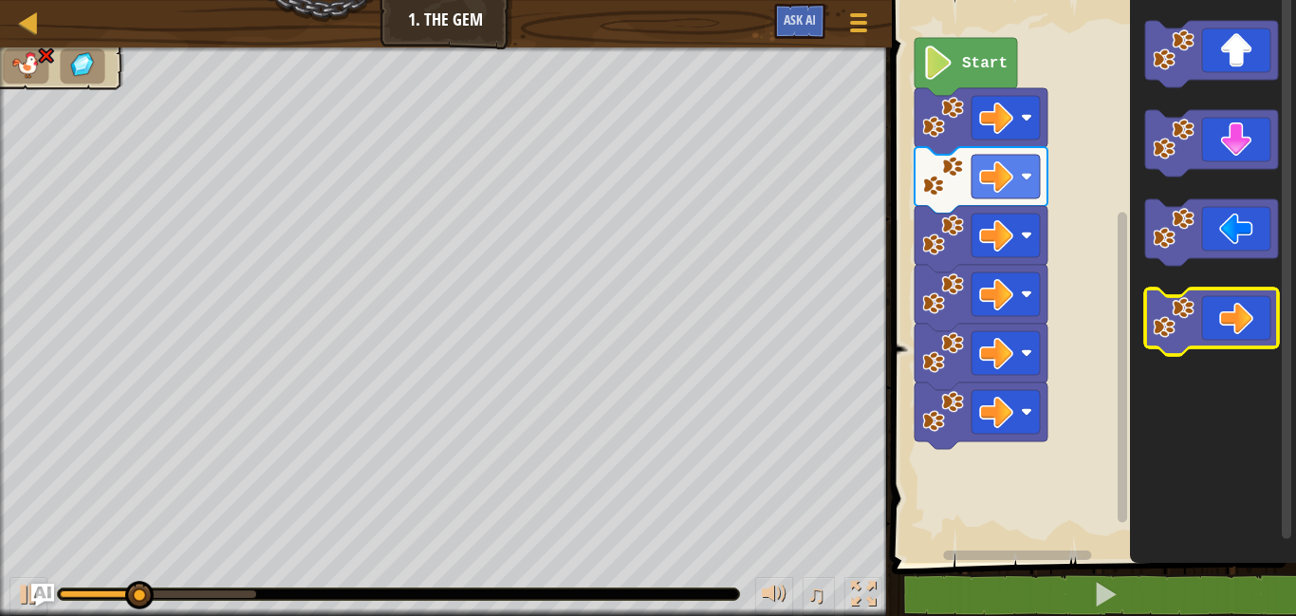
click at [1227, 315] on icon "Blockly Workspace" at bounding box center [1212, 322] width 133 height 66
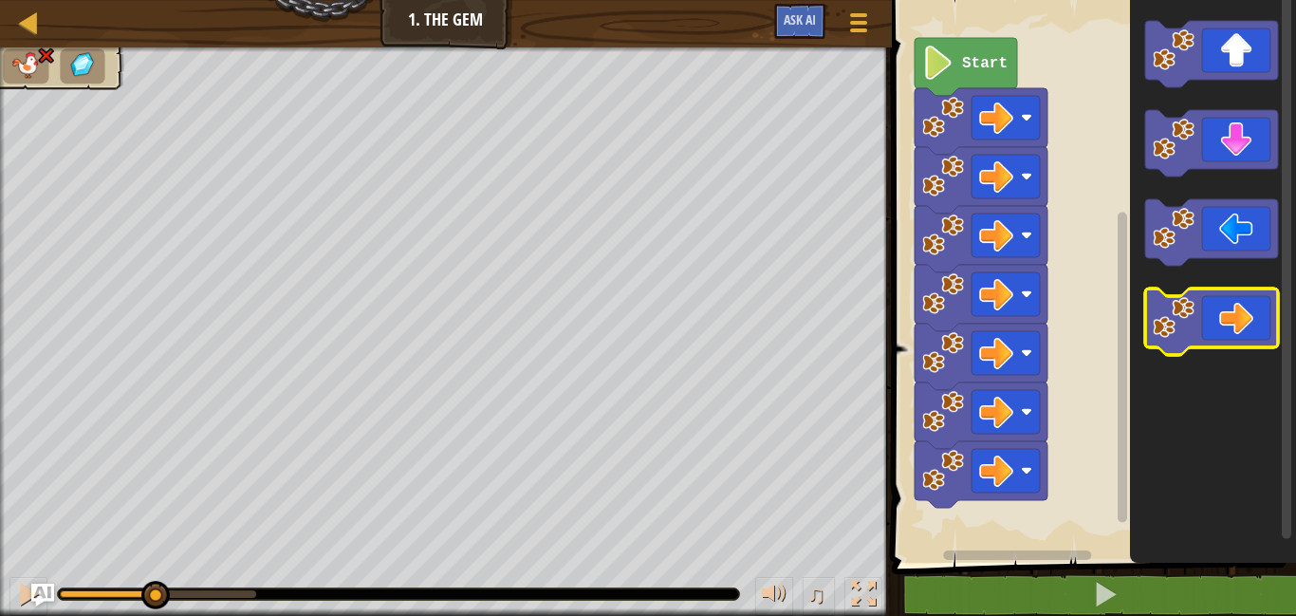
click at [1227, 315] on icon "Blockly Workspace" at bounding box center [1212, 322] width 133 height 66
click at [1223, 315] on icon "Blockly Workspace" at bounding box center [1212, 322] width 133 height 66
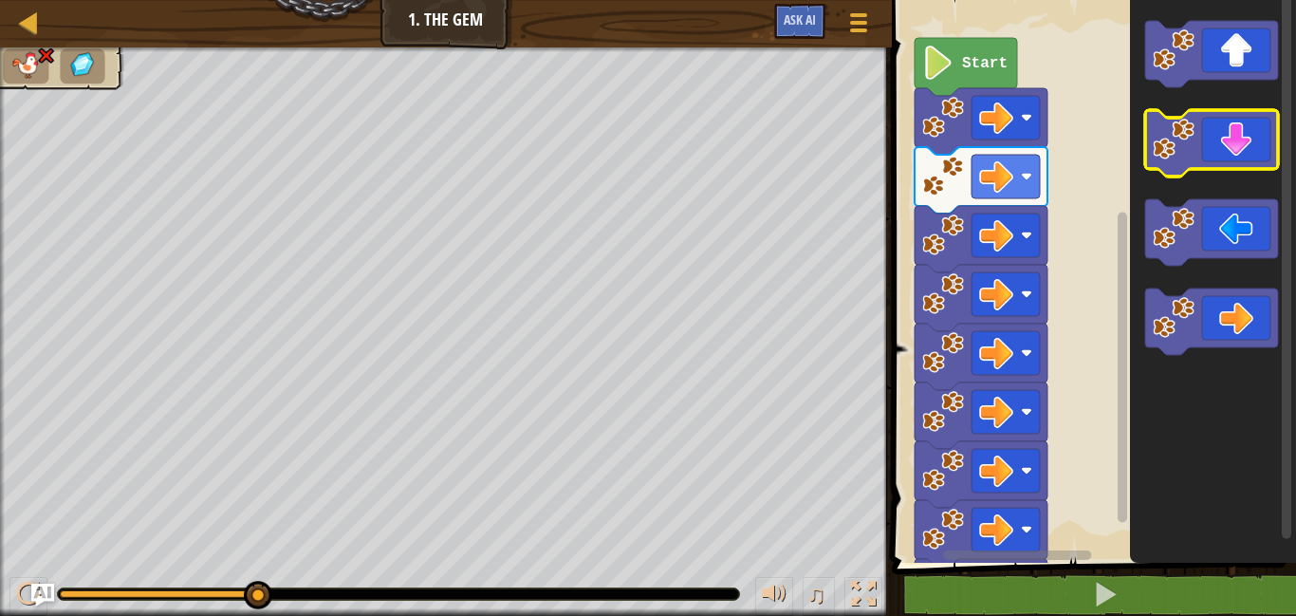
click at [1222, 140] on icon "Blockly Workspace" at bounding box center [1212, 143] width 133 height 66
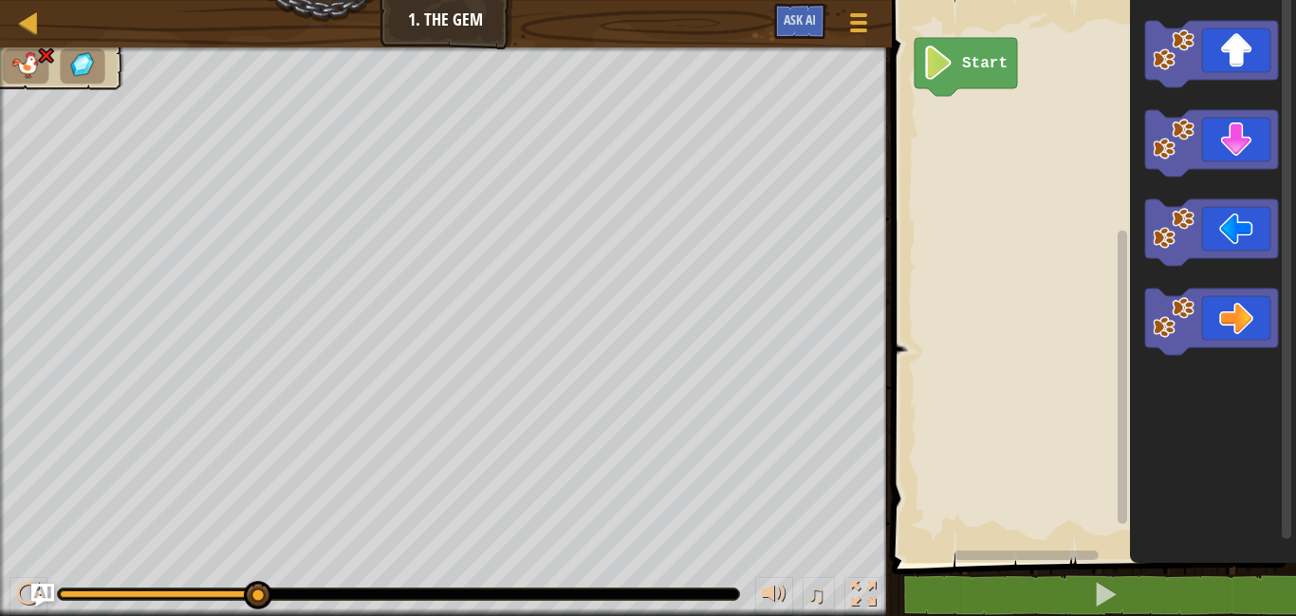
click at [982, 56] on text "Start" at bounding box center [985, 63] width 46 height 17
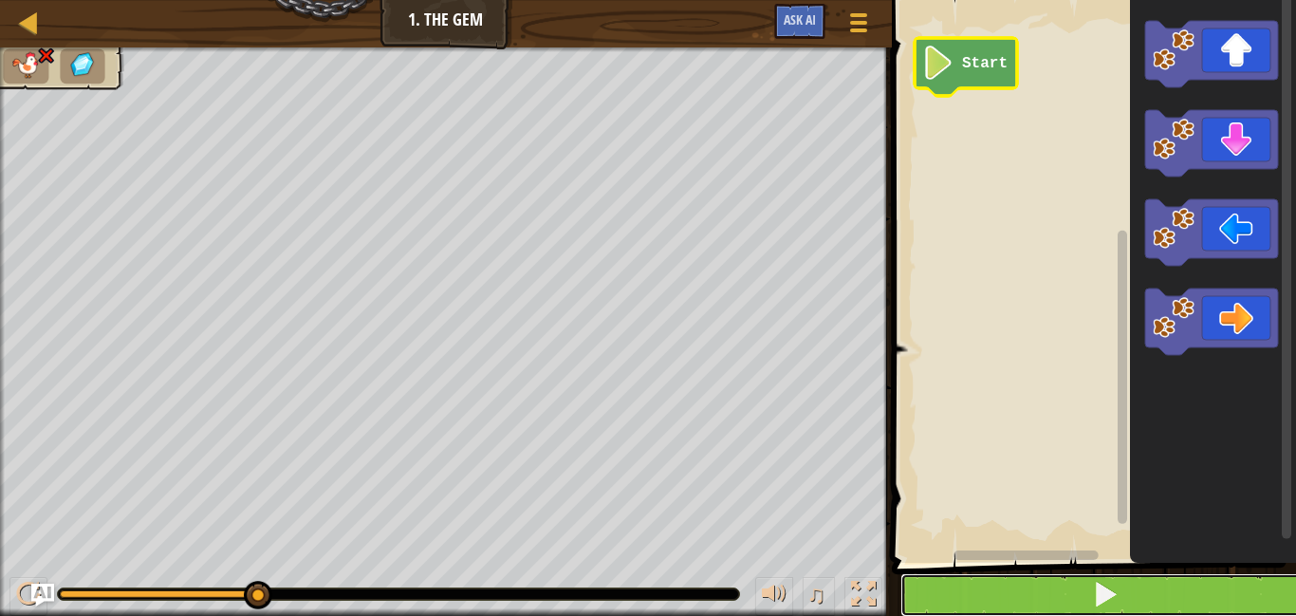
click at [1035, 609] on button at bounding box center [1106, 595] width 410 height 44
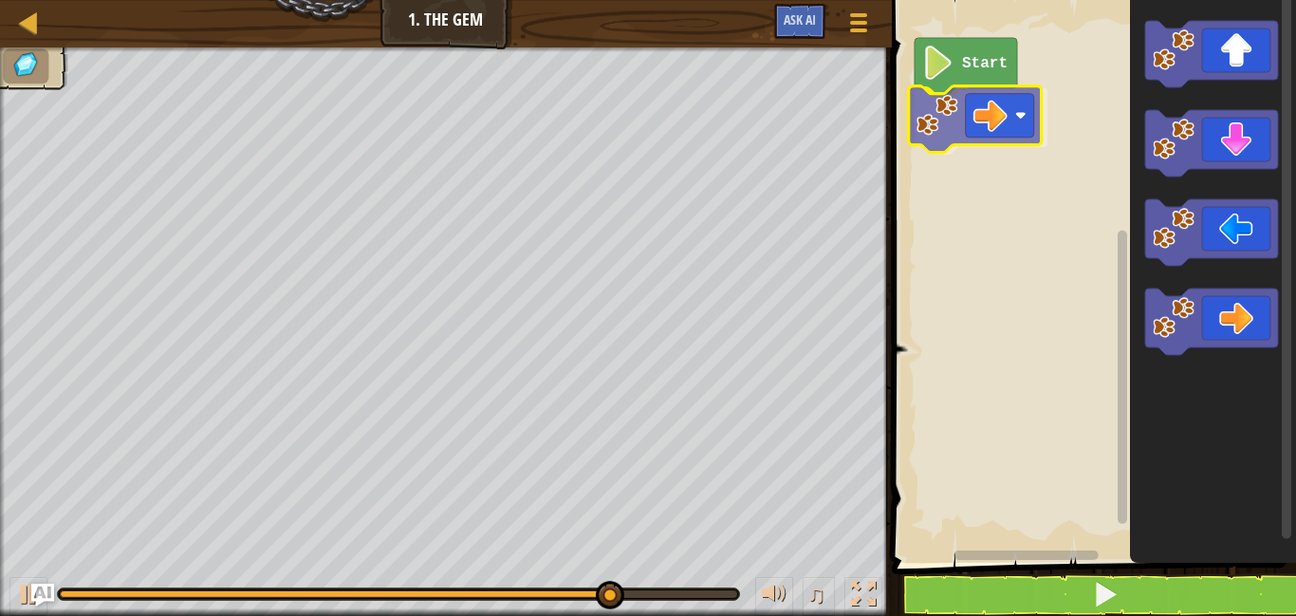
click at [975, 102] on div "Start" at bounding box center [1091, 277] width 410 height 572
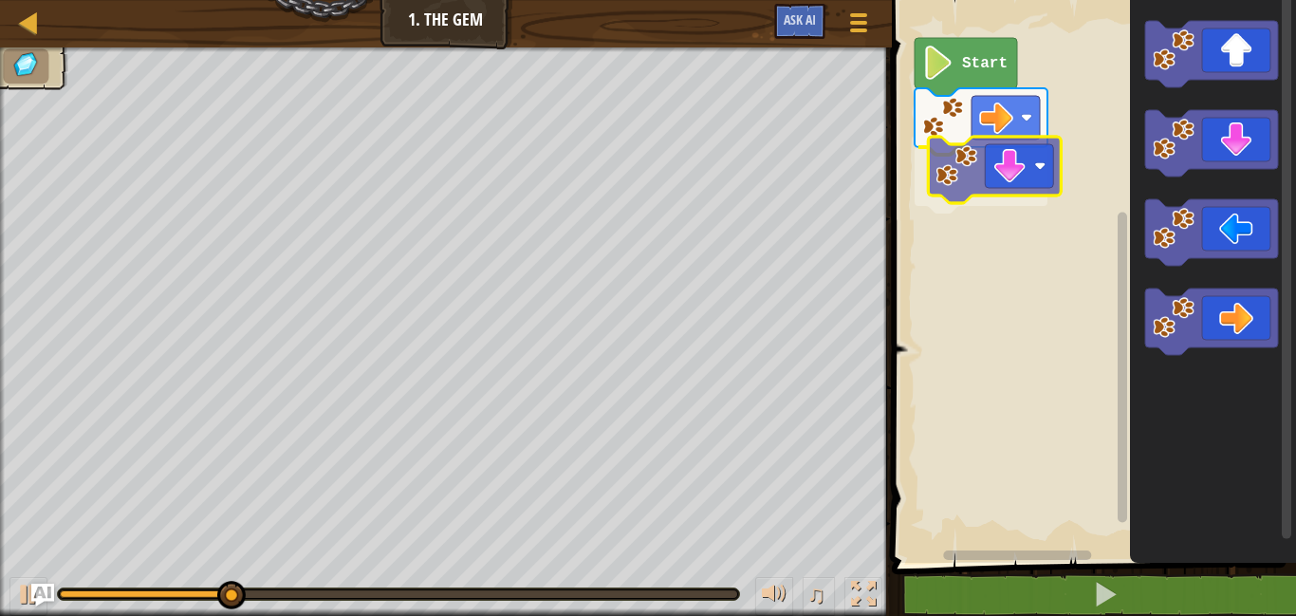
click at [990, 181] on div "Start" at bounding box center [1091, 277] width 410 height 572
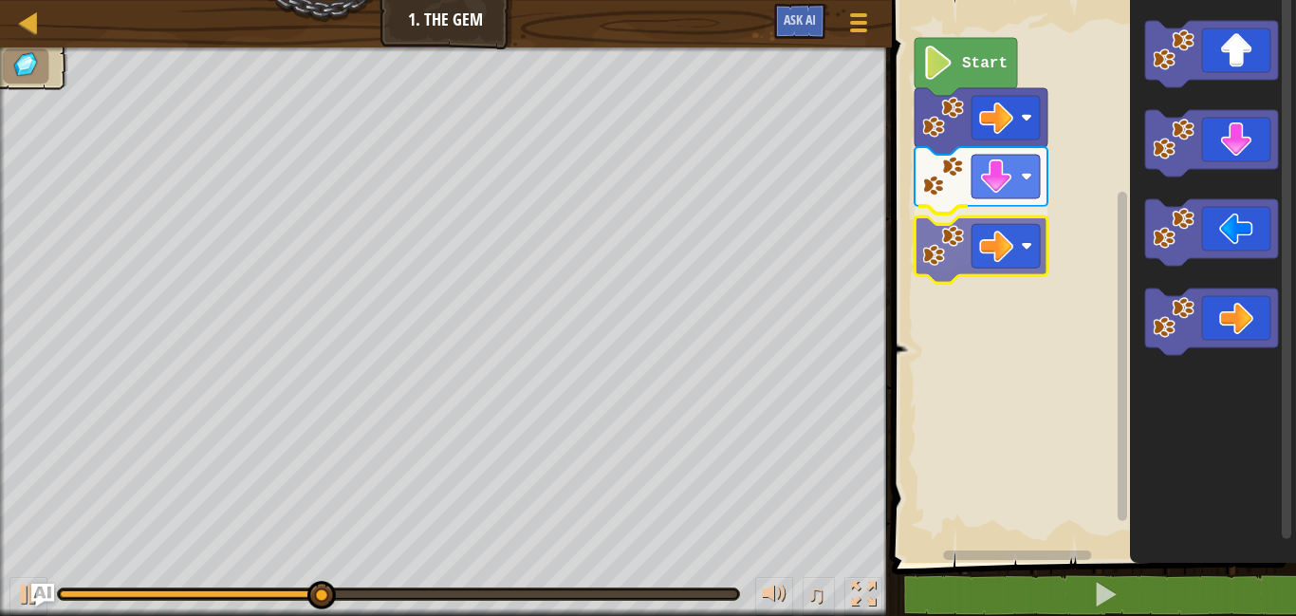
click at [959, 254] on div "Start" at bounding box center [1091, 277] width 410 height 572
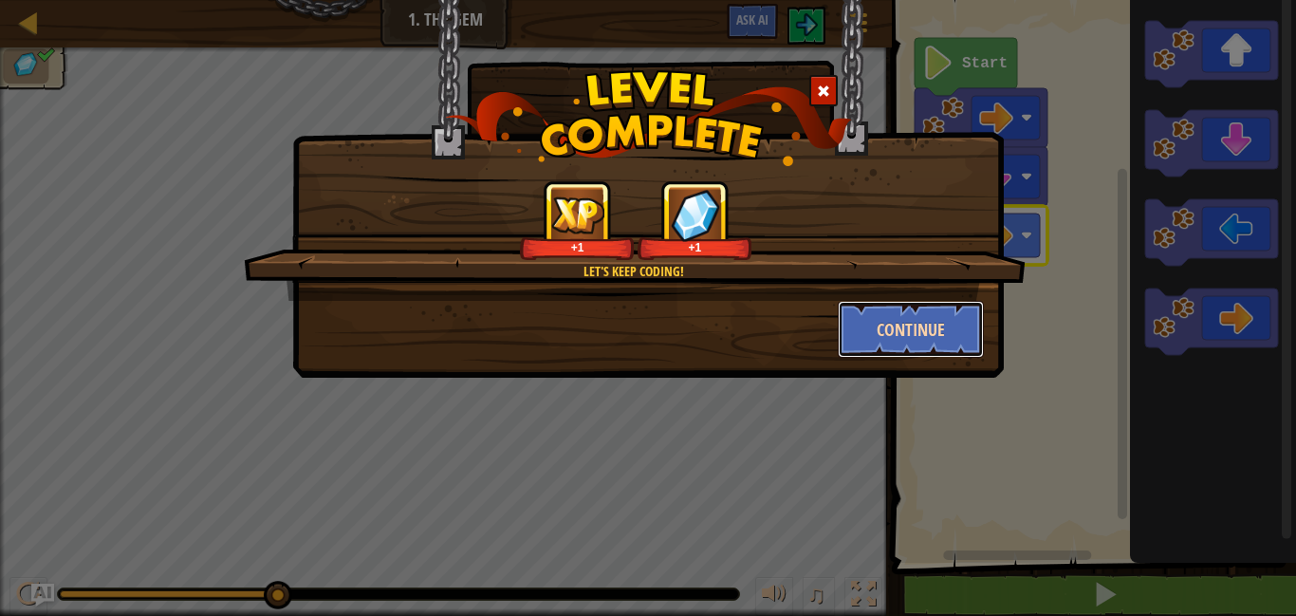
click at [861, 309] on button "Continue" at bounding box center [911, 329] width 147 height 57
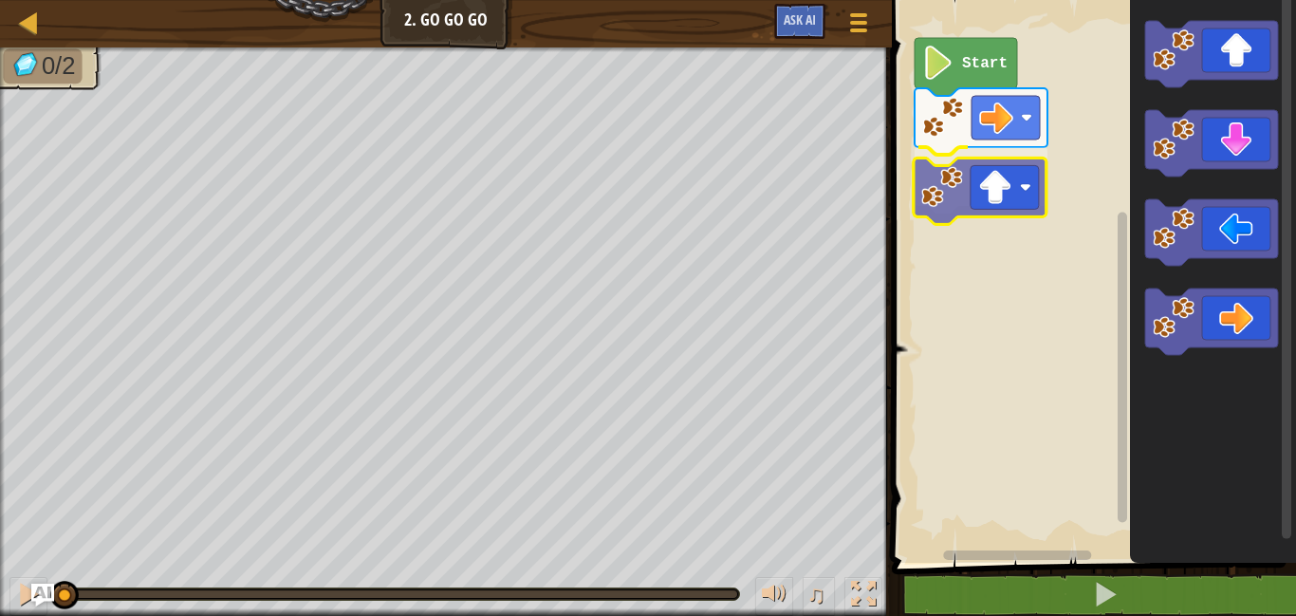
click at [947, 181] on div "Start" at bounding box center [1091, 277] width 410 height 572
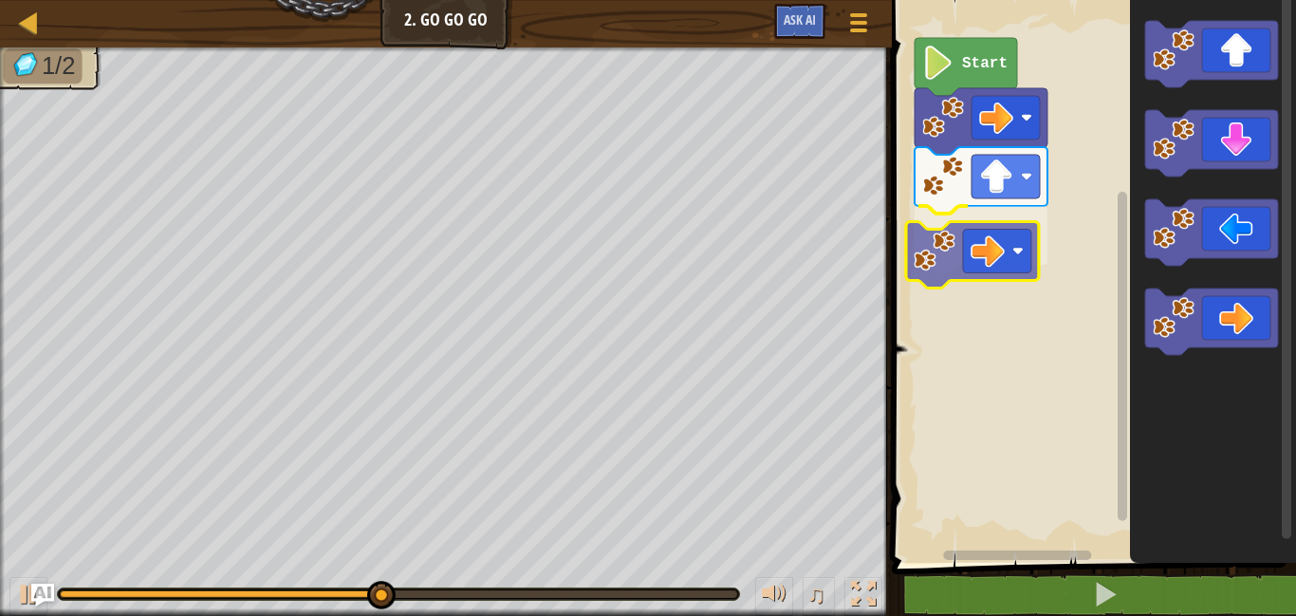
click at [928, 229] on div "Start" at bounding box center [1091, 277] width 410 height 572
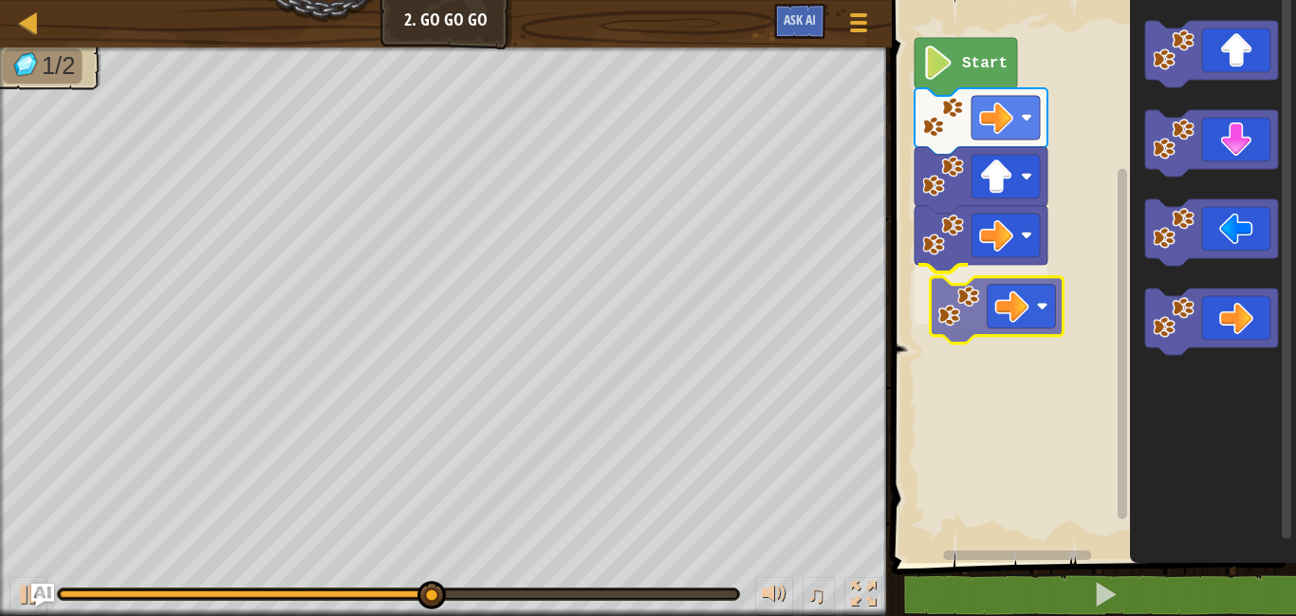
click at [948, 303] on div "Start" at bounding box center [1091, 277] width 410 height 572
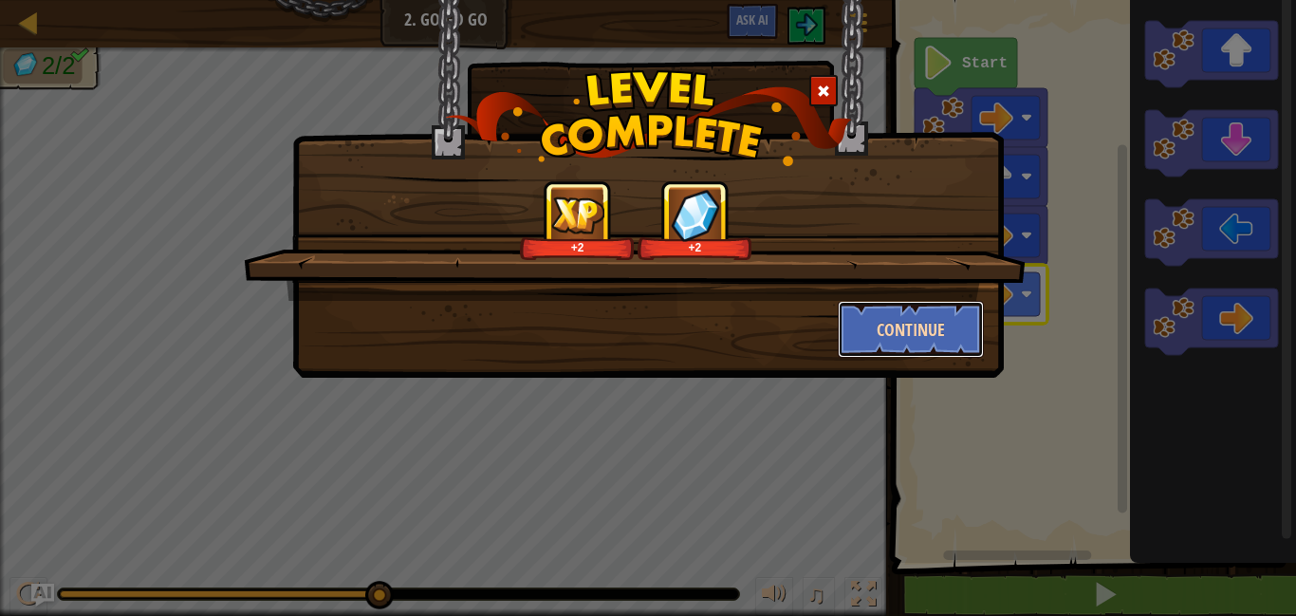
click at [889, 333] on button "Continue" at bounding box center [911, 329] width 147 height 57
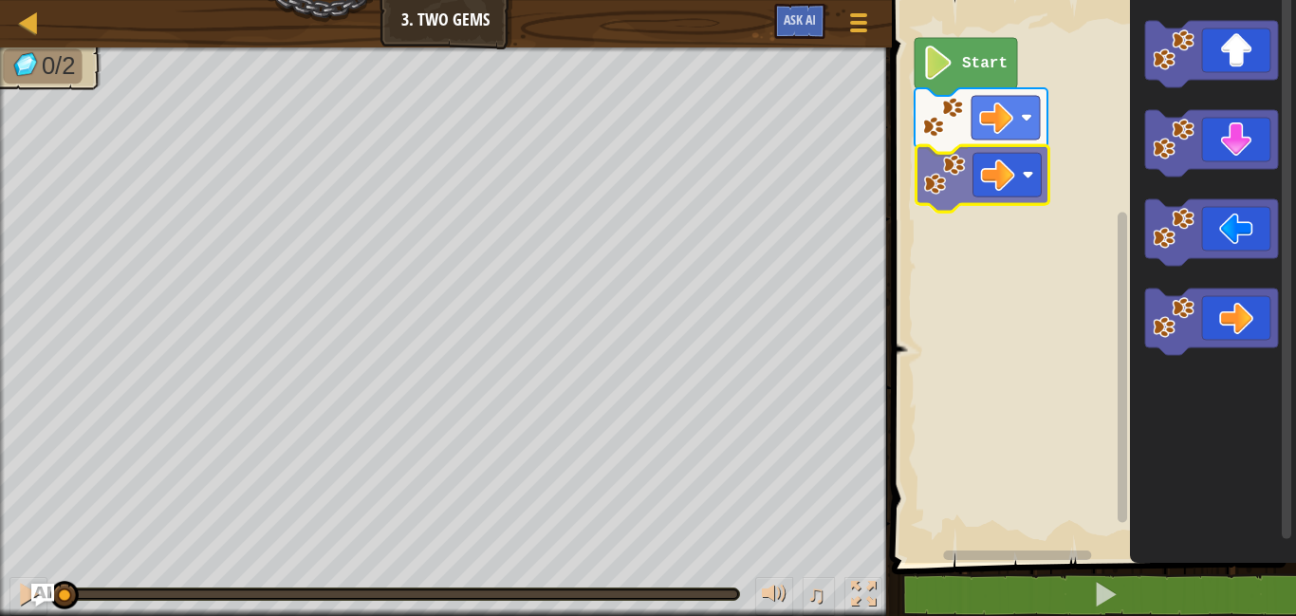
click at [952, 166] on div "Start" at bounding box center [1091, 277] width 410 height 572
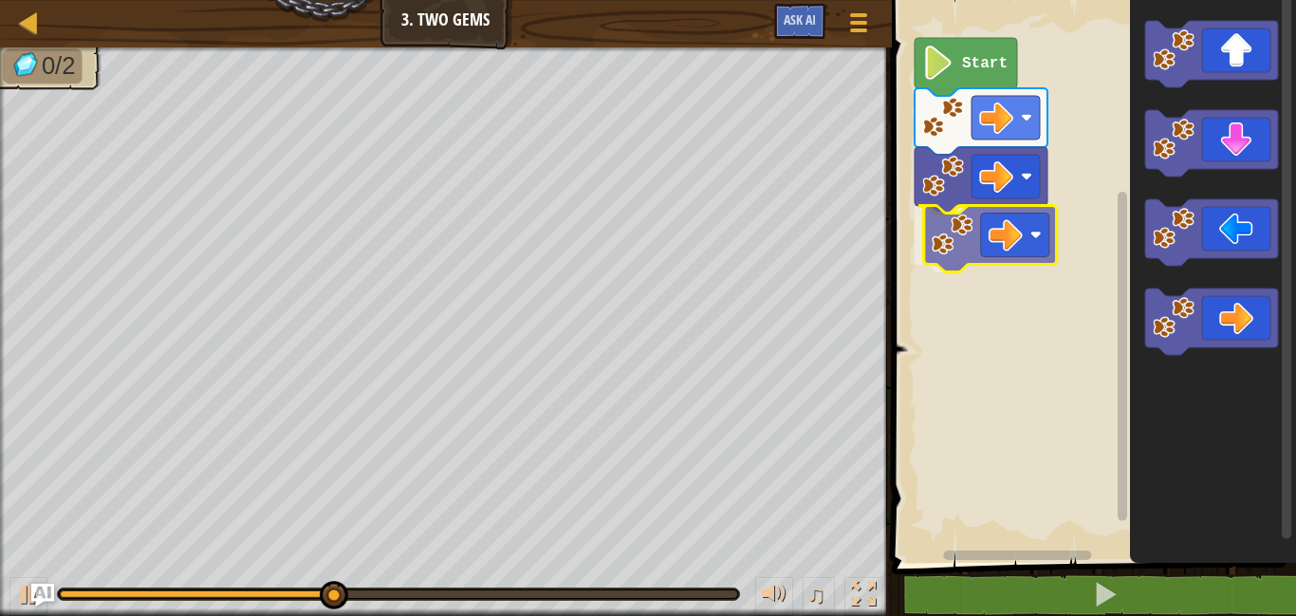
click at [933, 233] on div "Start" at bounding box center [1091, 277] width 410 height 572
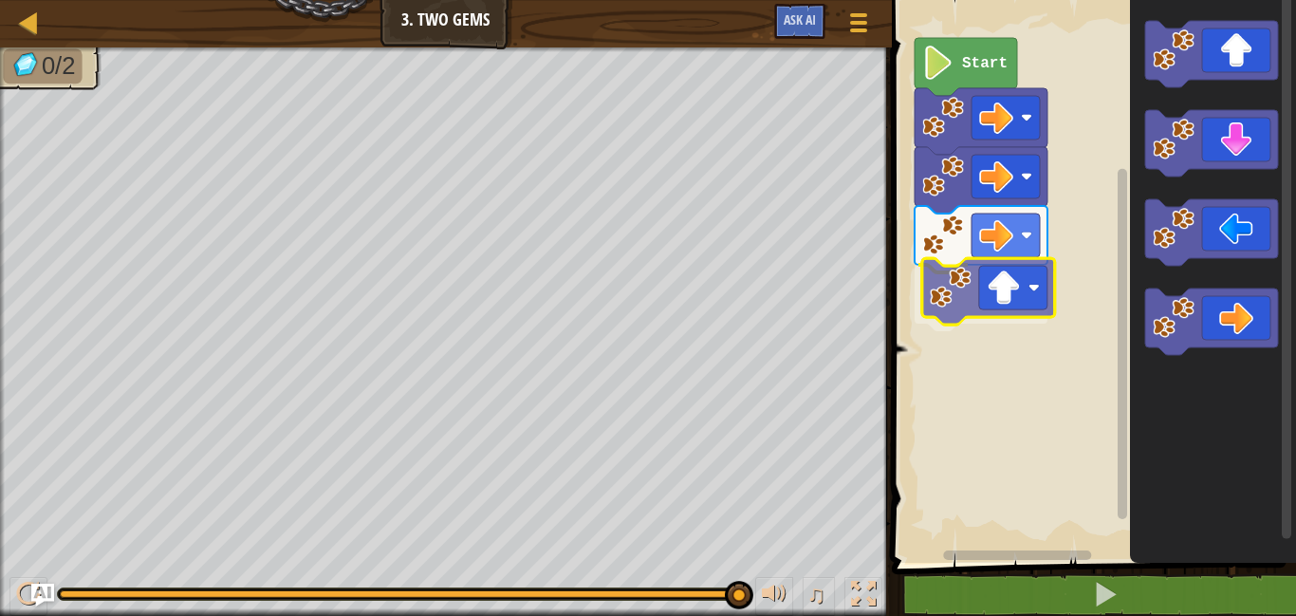
click at [933, 312] on div "Start" at bounding box center [1091, 277] width 410 height 572
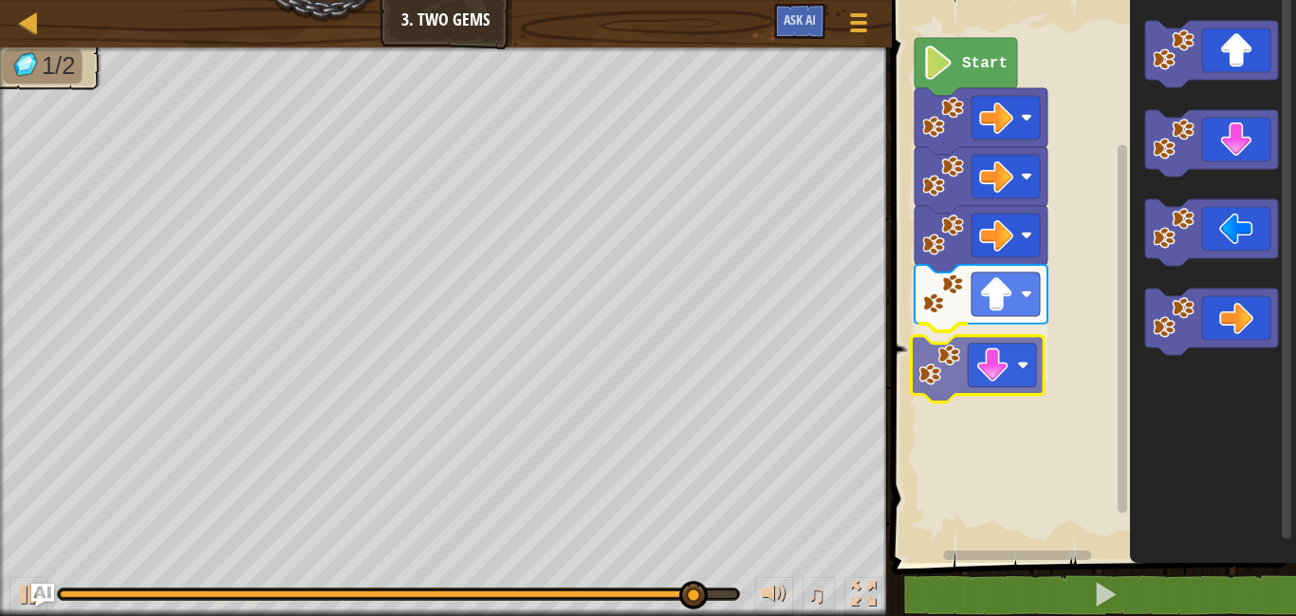
click at [937, 363] on div "Start" at bounding box center [1091, 277] width 410 height 572
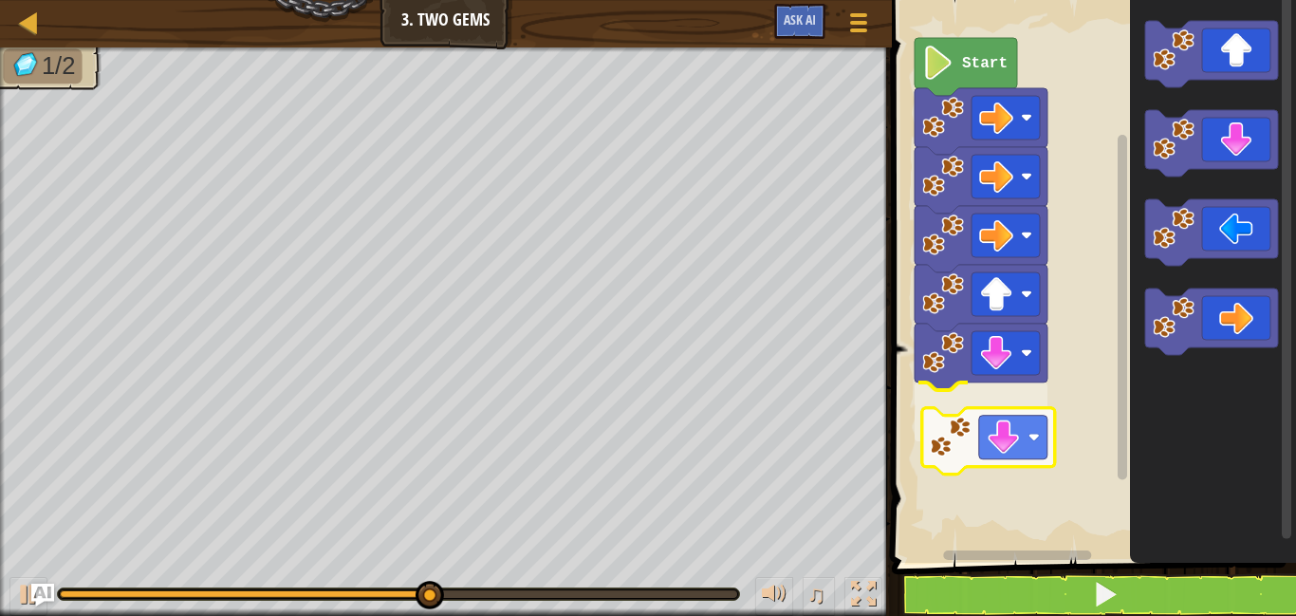
click at [950, 410] on div "Start" at bounding box center [1091, 277] width 410 height 572
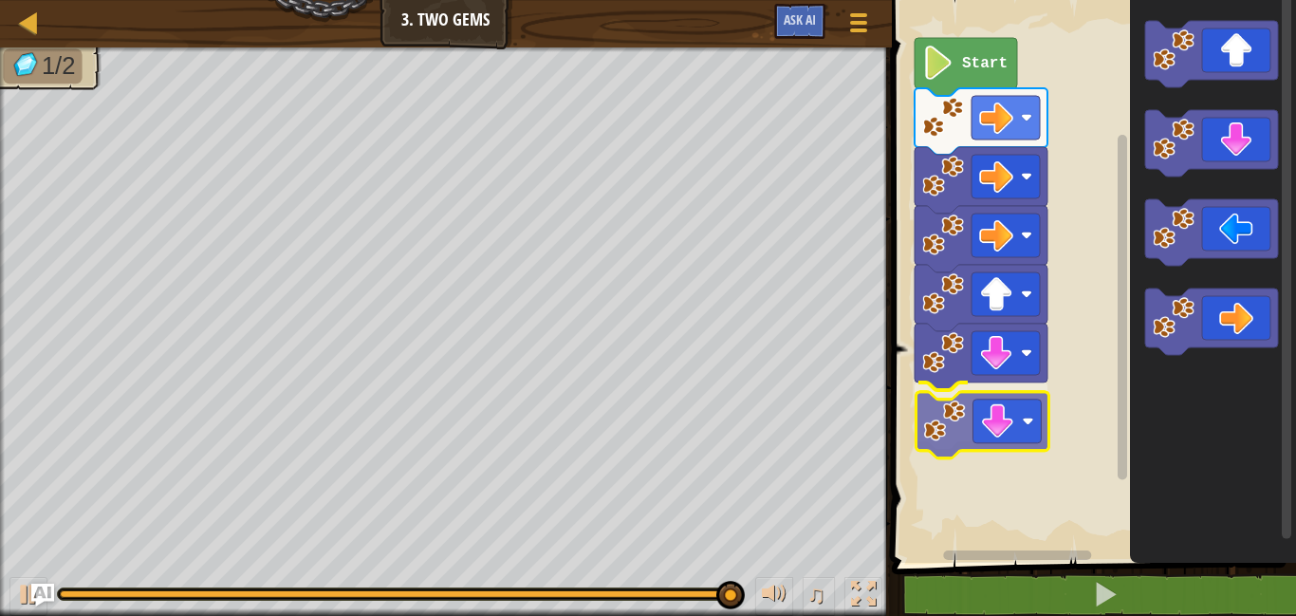
click at [932, 419] on div "Start" at bounding box center [1091, 277] width 410 height 572
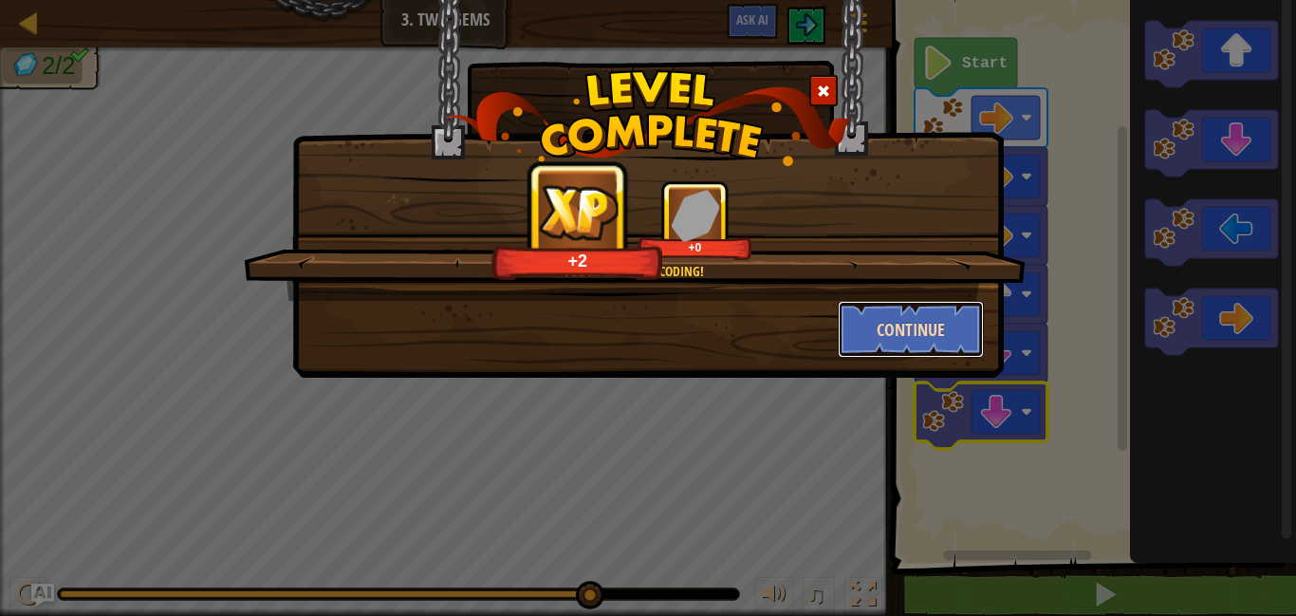
click at [897, 326] on button "Continue" at bounding box center [911, 329] width 147 height 57
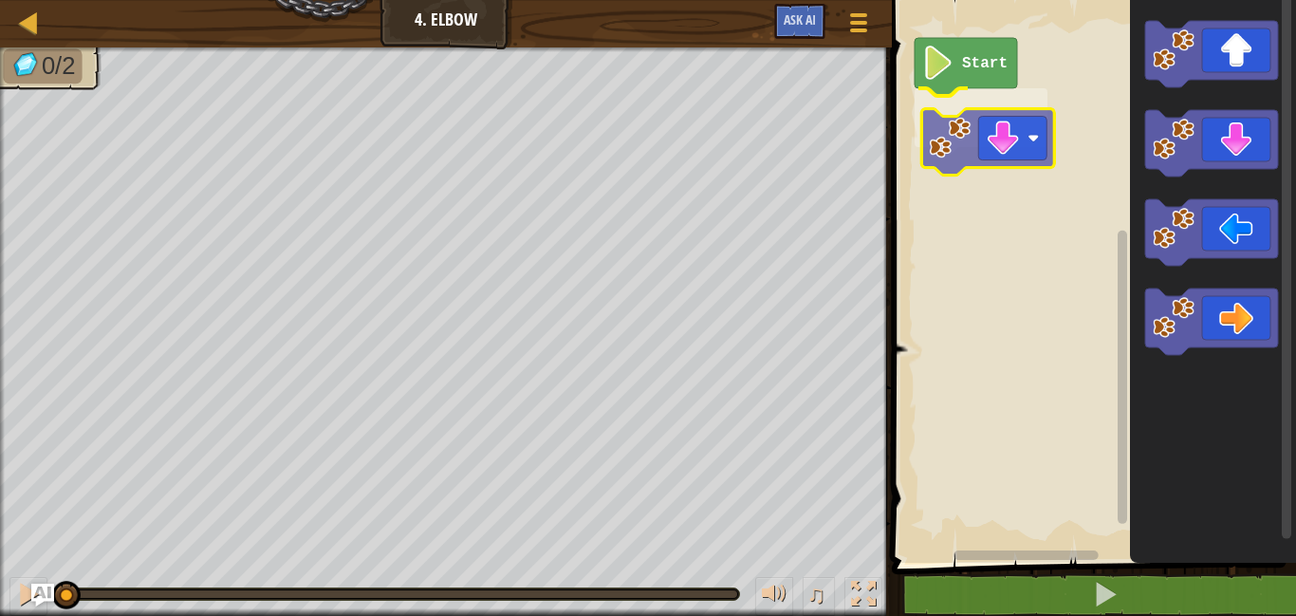
click at [938, 155] on div "Start" at bounding box center [1091, 277] width 410 height 572
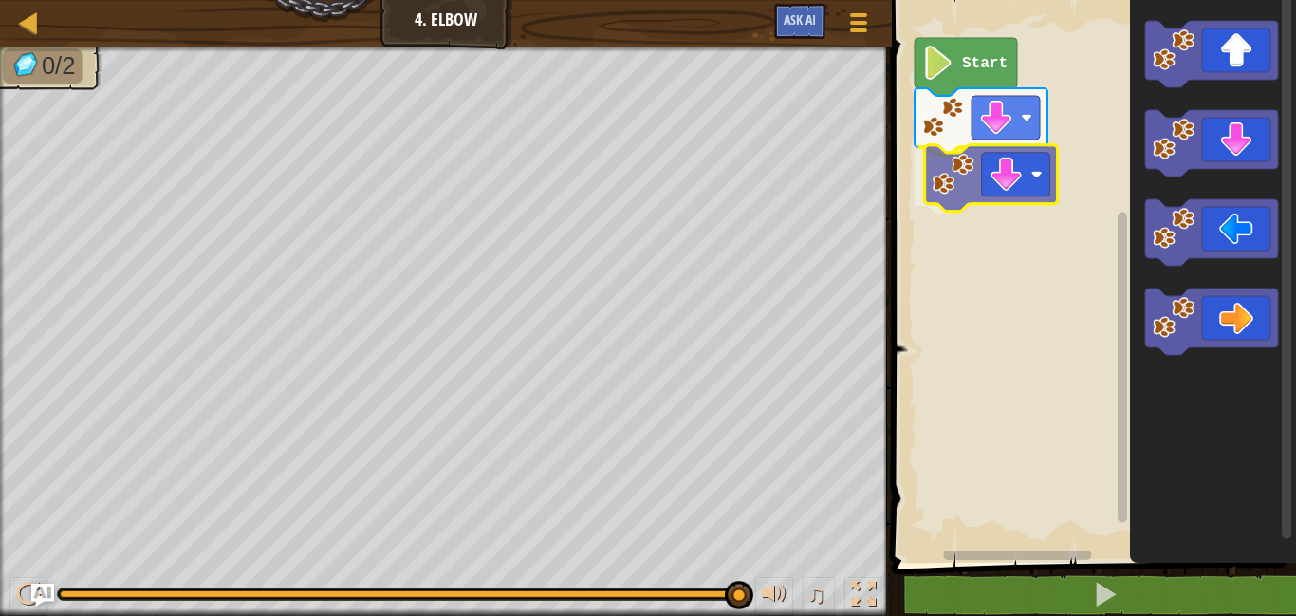
click at [929, 188] on div "Start" at bounding box center [1091, 277] width 410 height 572
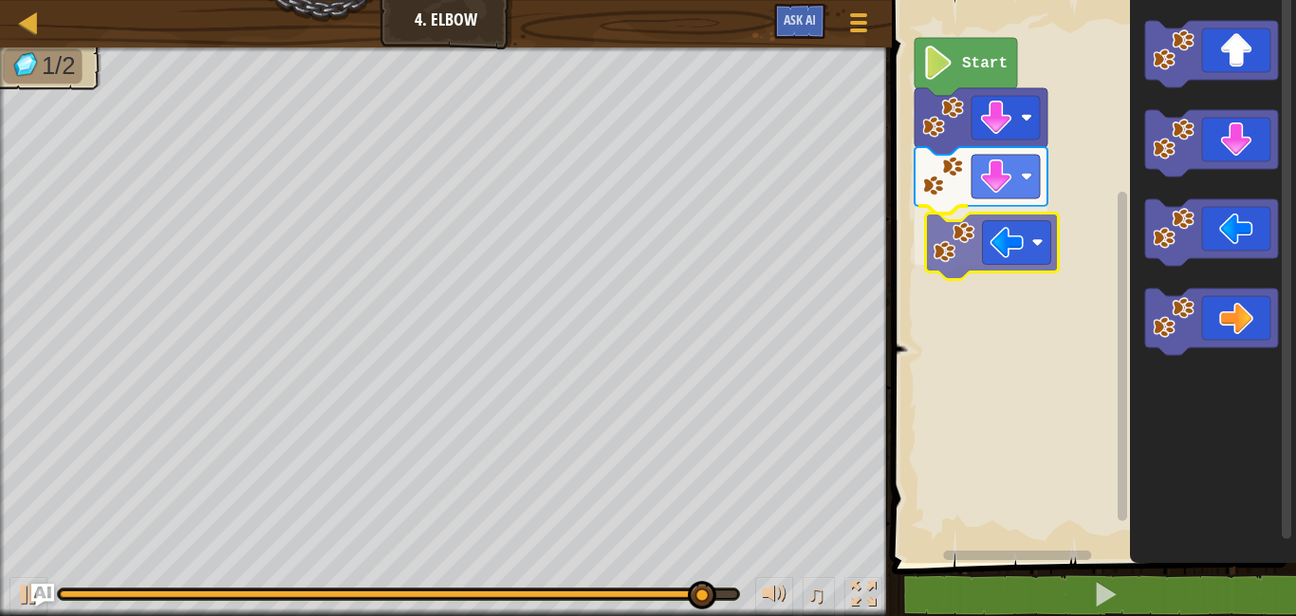
click at [921, 233] on div "Start" at bounding box center [1091, 277] width 410 height 572
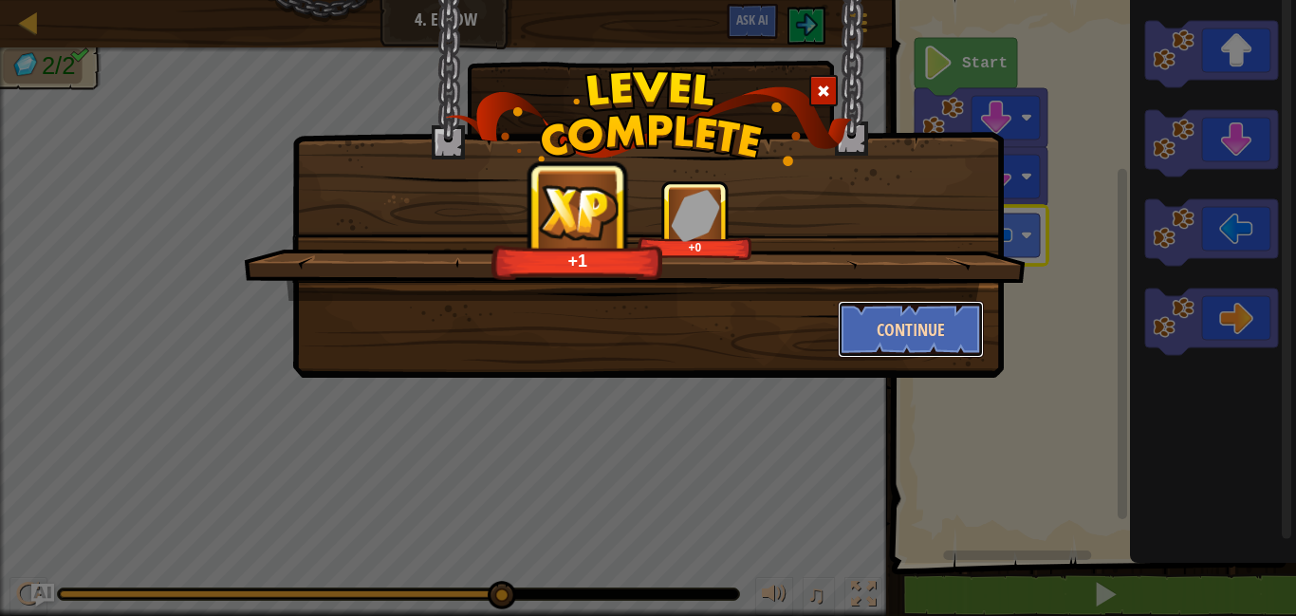
click at [925, 336] on button "Continue" at bounding box center [911, 329] width 147 height 57
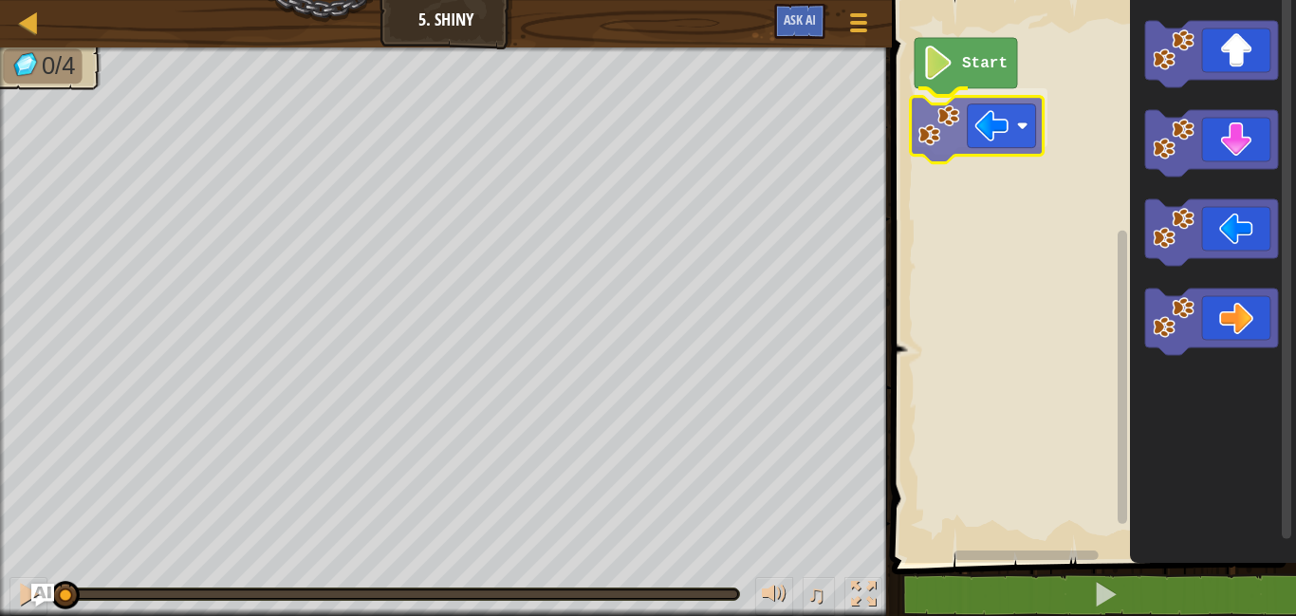
click at [928, 117] on div "Start" at bounding box center [1091, 277] width 410 height 572
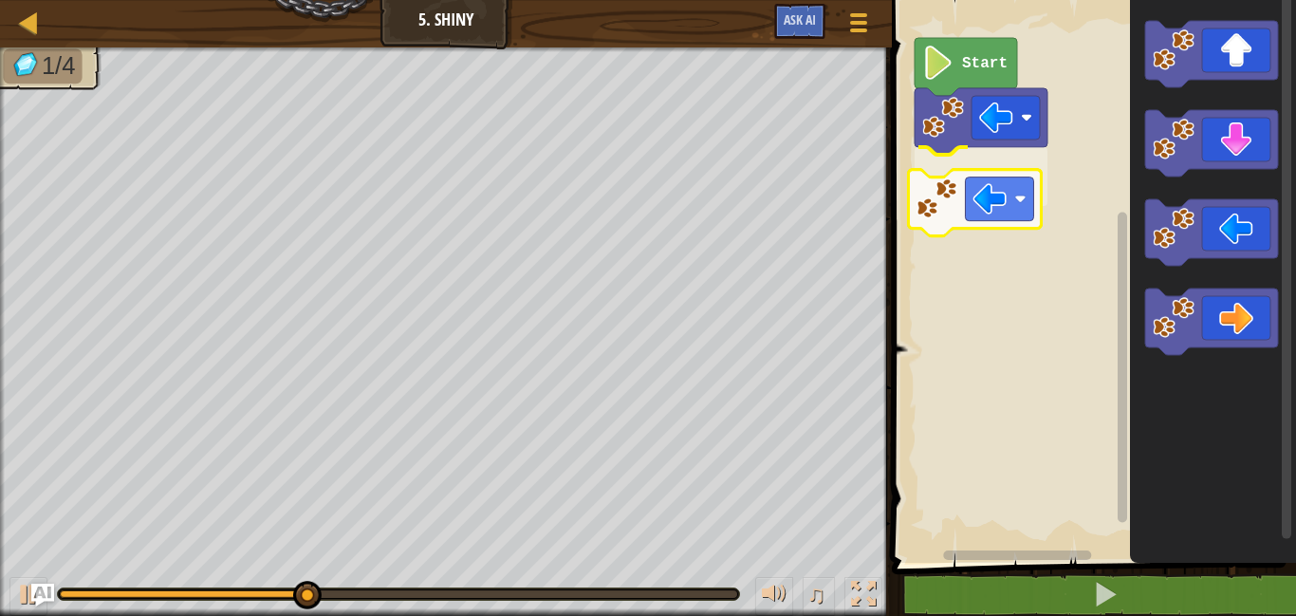
click at [921, 203] on div "Start" at bounding box center [1091, 277] width 410 height 572
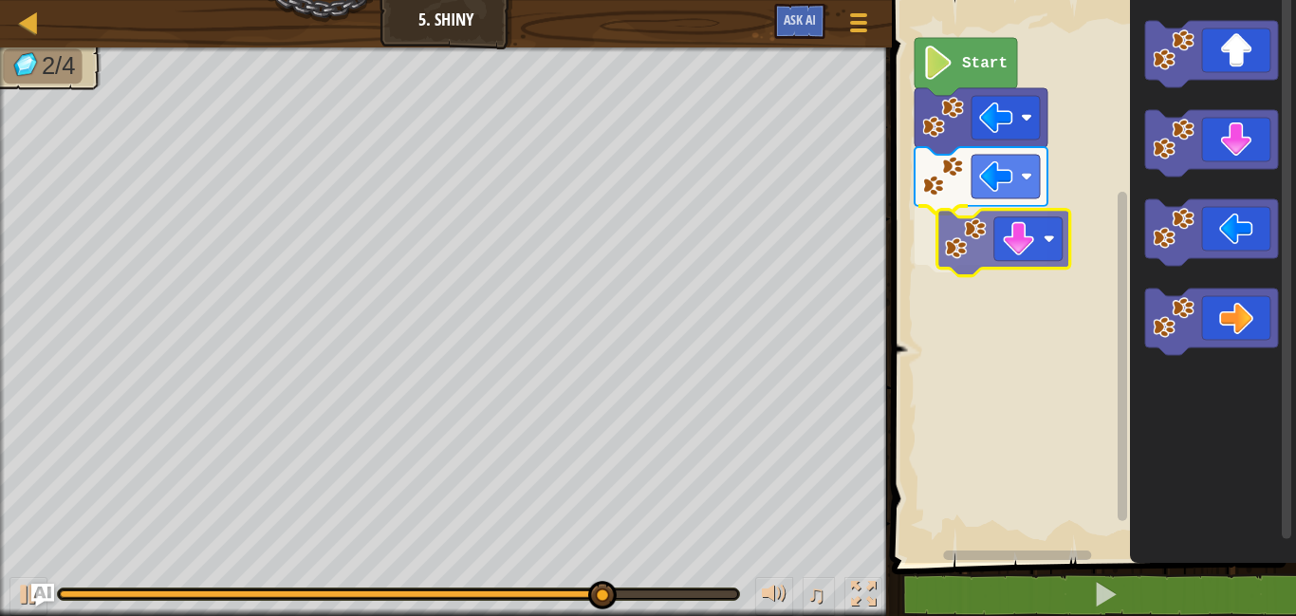
click at [946, 250] on div "Start" at bounding box center [1091, 277] width 410 height 572
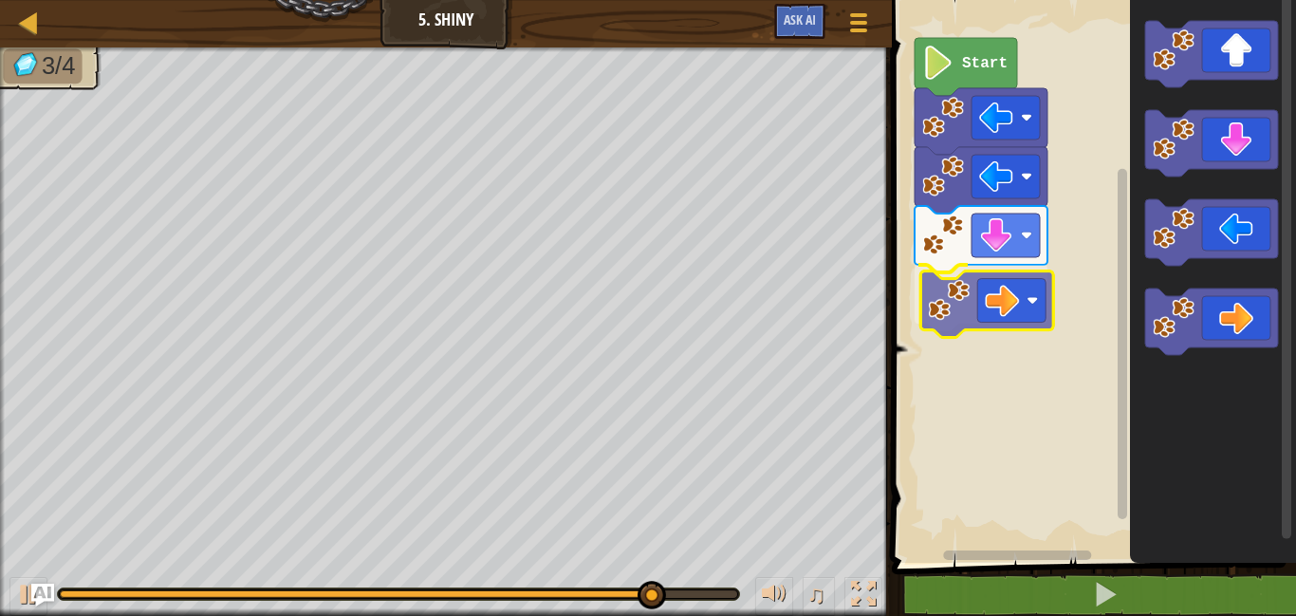
click at [933, 283] on div "Start" at bounding box center [1091, 277] width 410 height 572
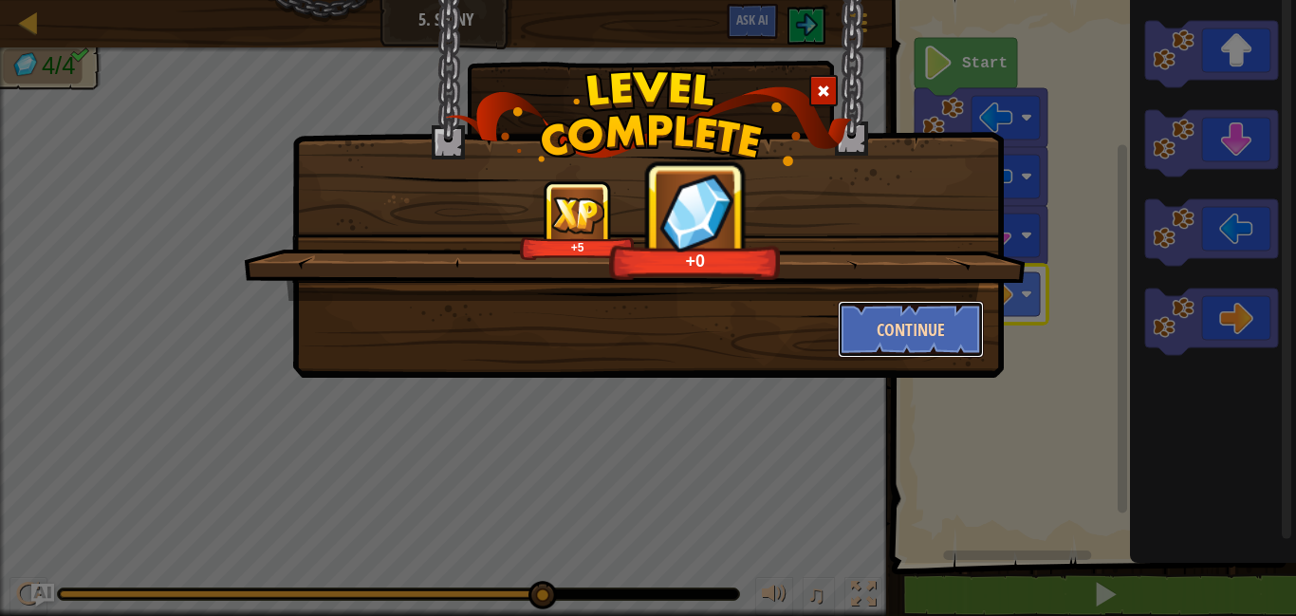
click at [894, 328] on button "Continue" at bounding box center [911, 329] width 147 height 57
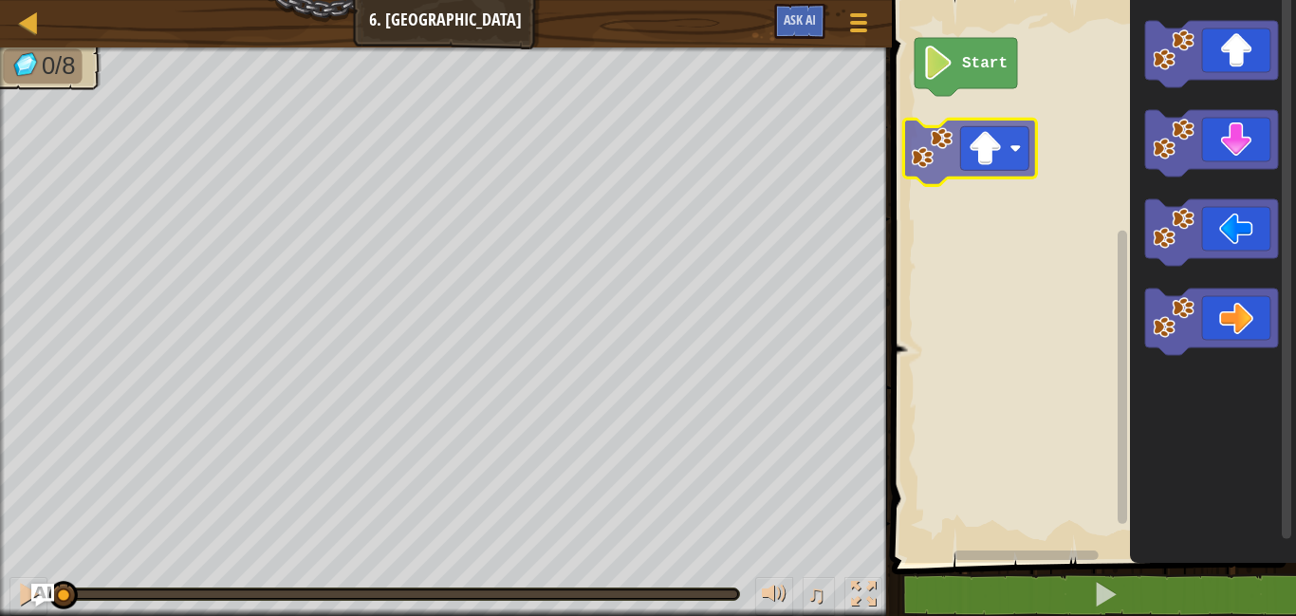
click at [929, 174] on div "Start" at bounding box center [1091, 277] width 410 height 572
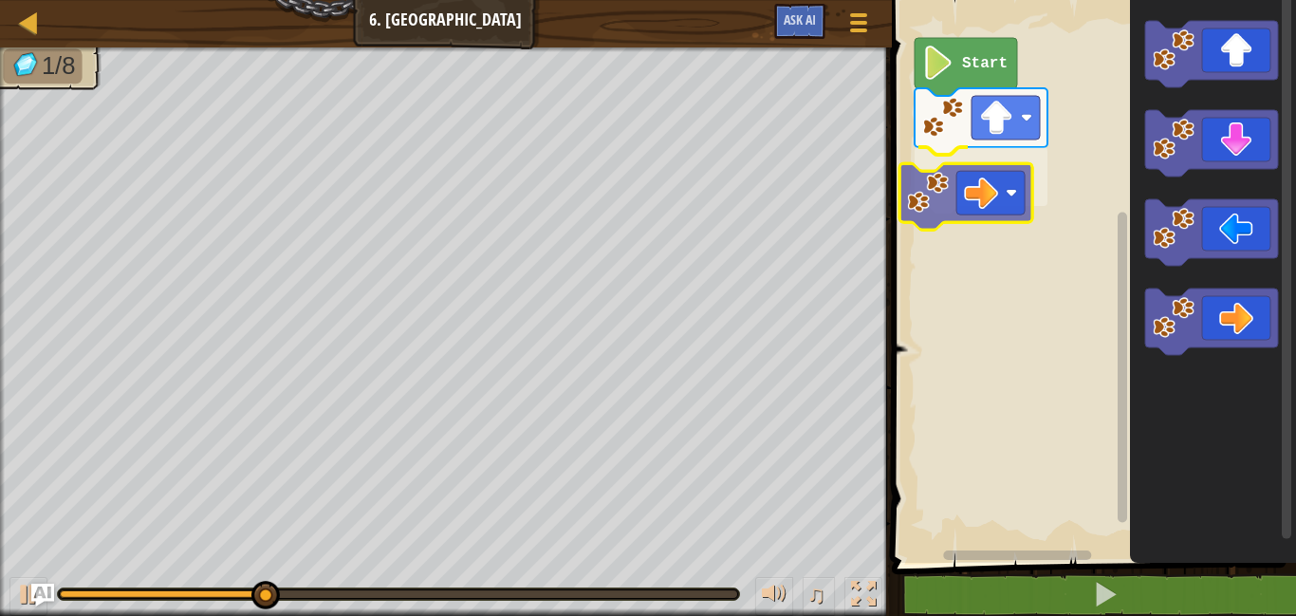
click at [931, 196] on div "Start" at bounding box center [1091, 277] width 410 height 572
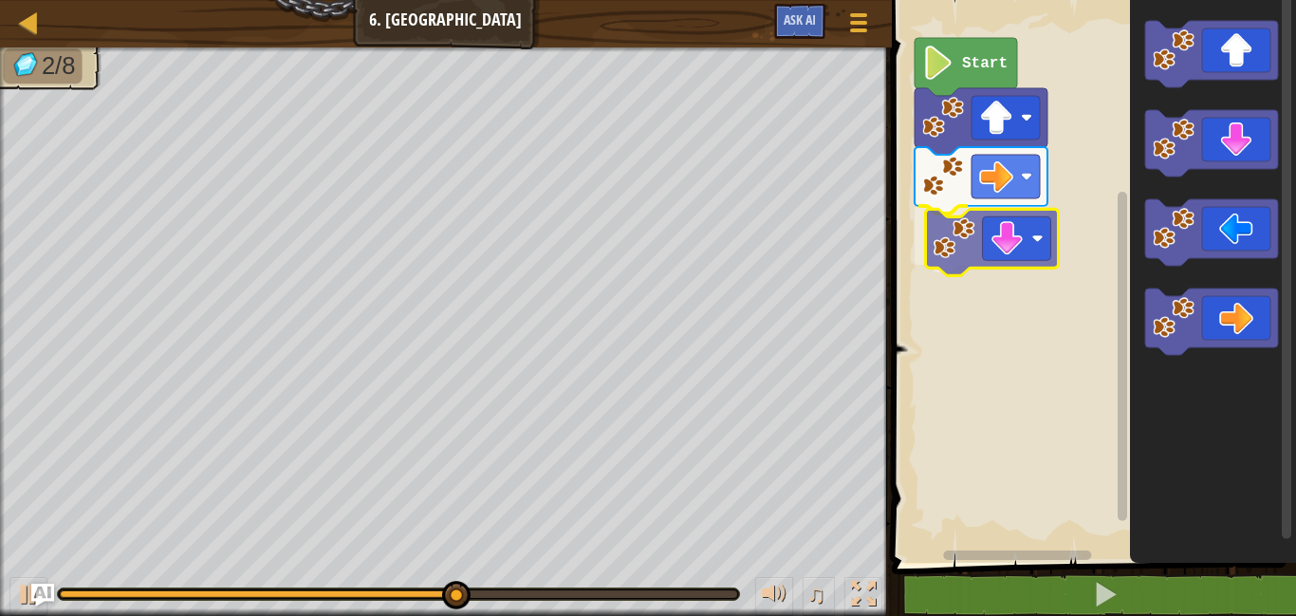
click at [959, 264] on div "Start" at bounding box center [1091, 277] width 410 height 572
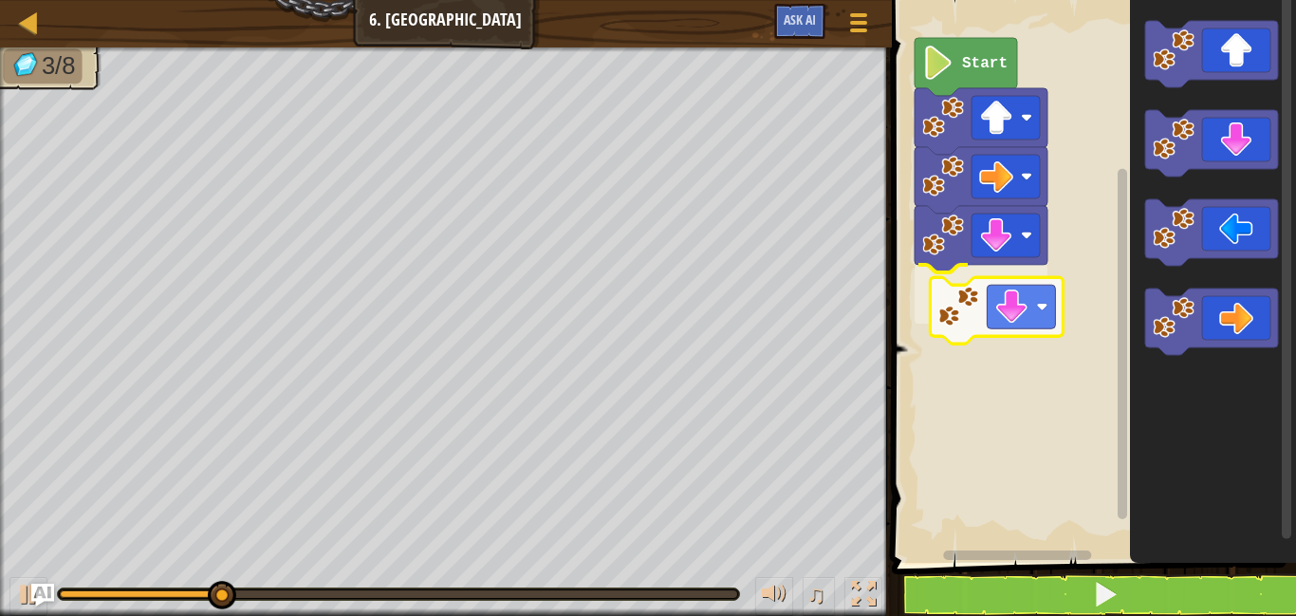
click at [949, 308] on div "Start" at bounding box center [1091, 277] width 410 height 572
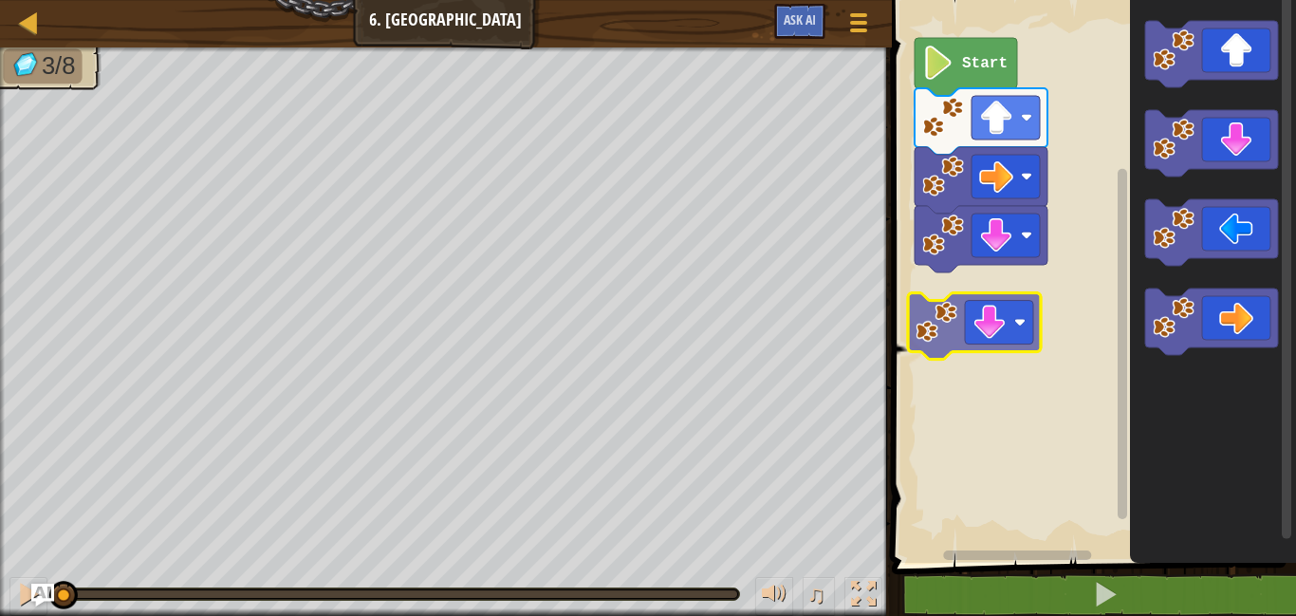
click at [928, 326] on div "Start" at bounding box center [1091, 277] width 410 height 572
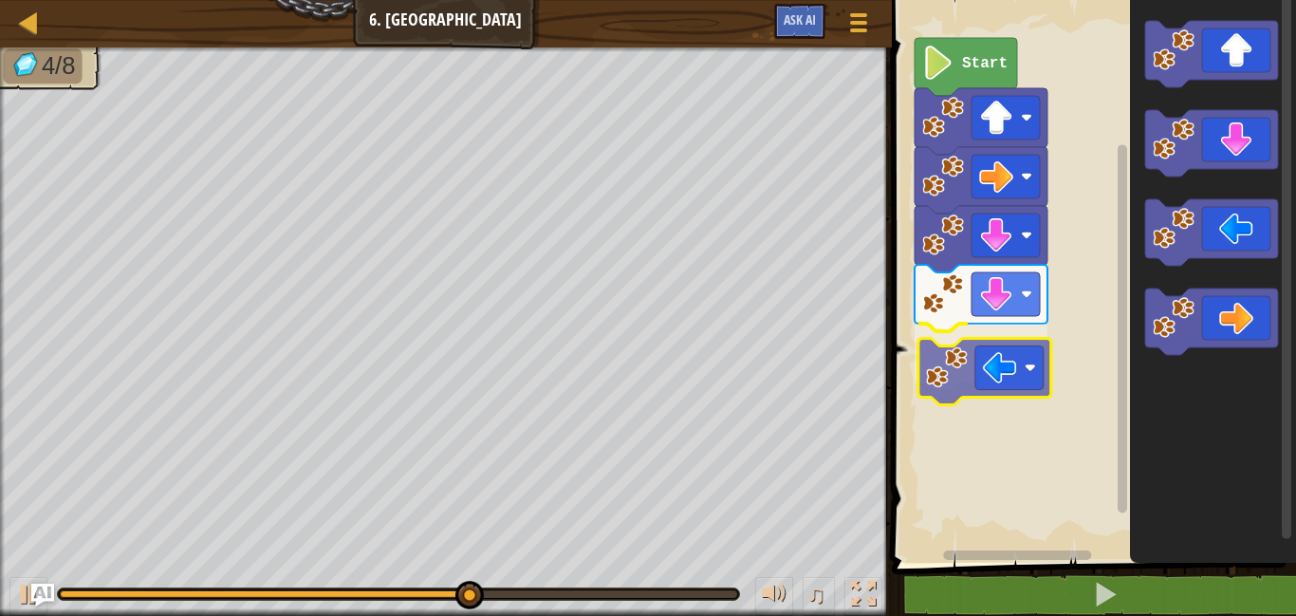
click at [941, 360] on div "Start" at bounding box center [1091, 277] width 410 height 572
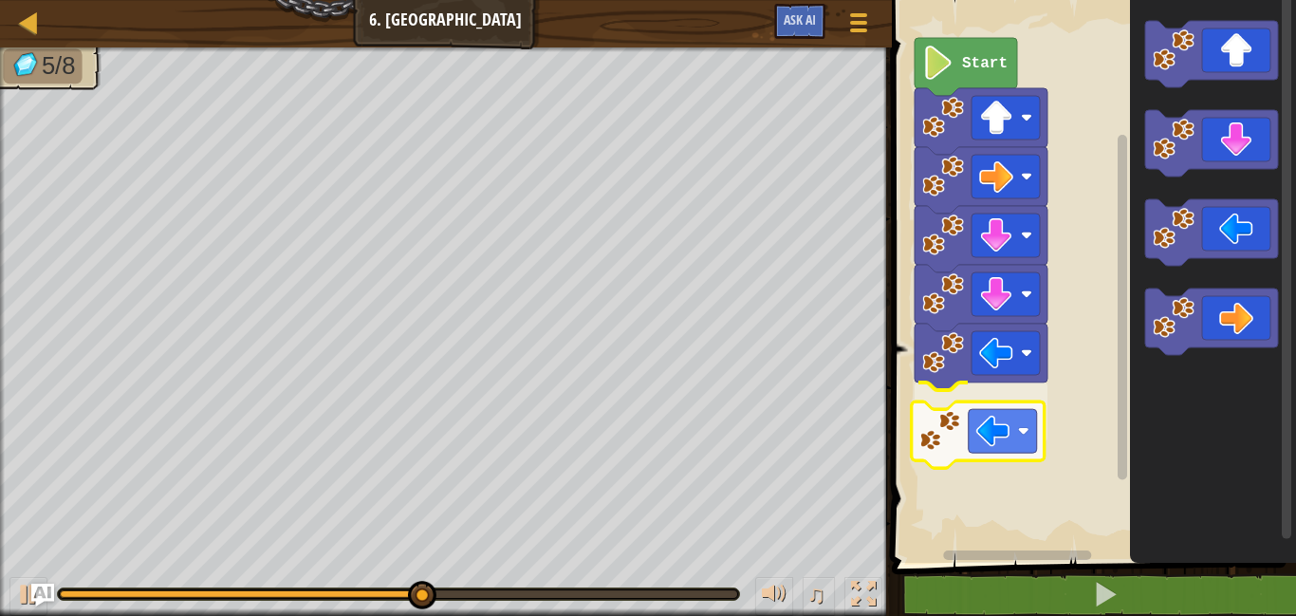
click at [925, 439] on div "Start" at bounding box center [1091, 277] width 410 height 572
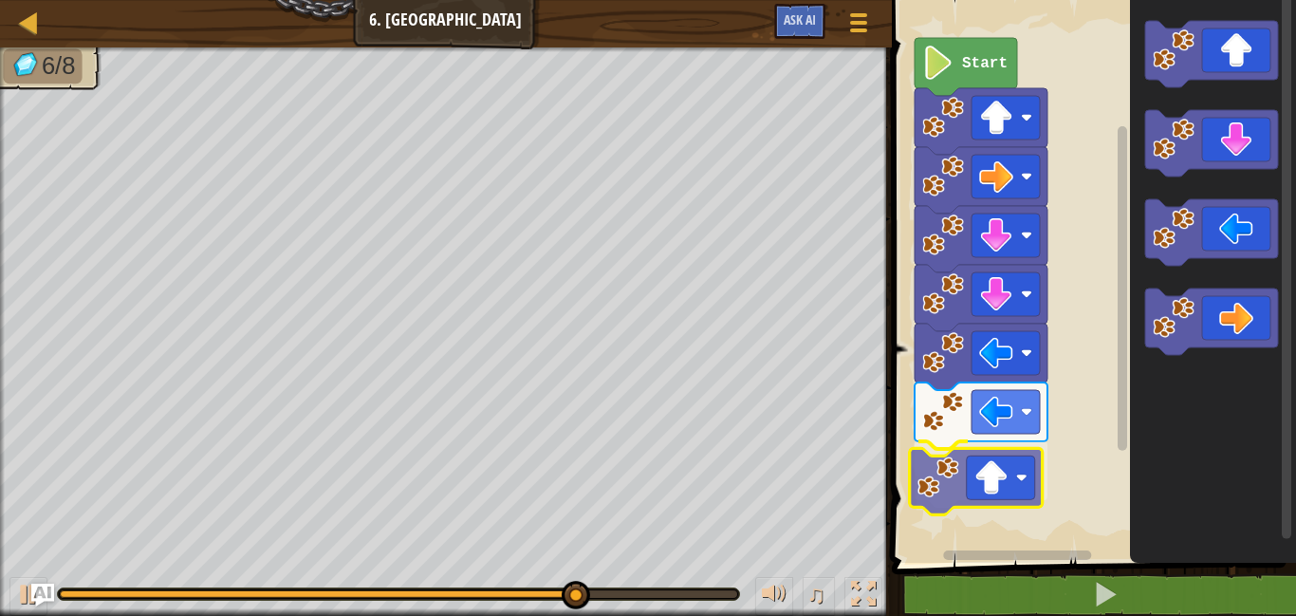
click at [980, 480] on div "Start" at bounding box center [1091, 277] width 410 height 572
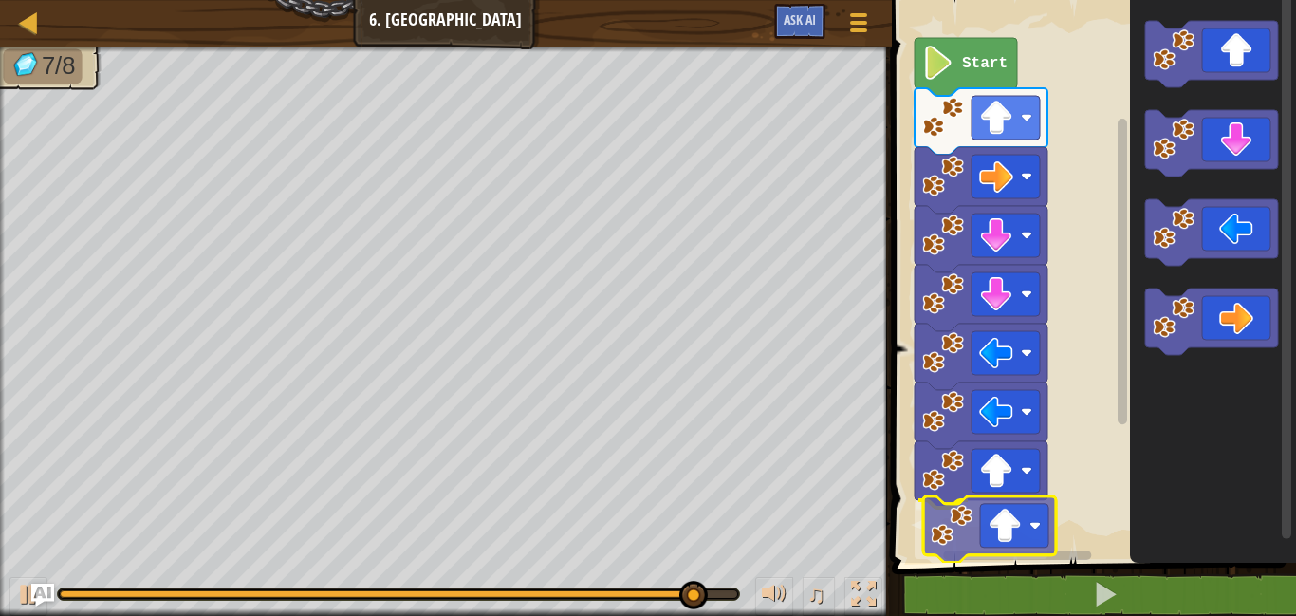
click at [941, 547] on div "Start" at bounding box center [1091, 277] width 410 height 572
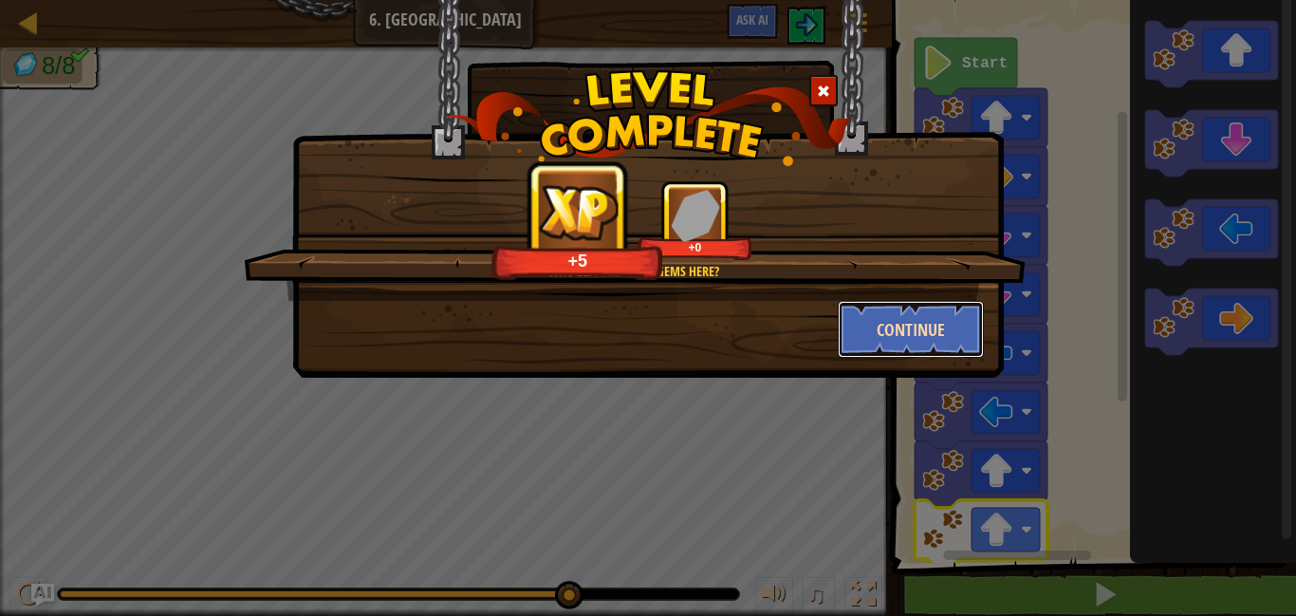
click at [916, 320] on button "Continue" at bounding box center [911, 329] width 147 height 57
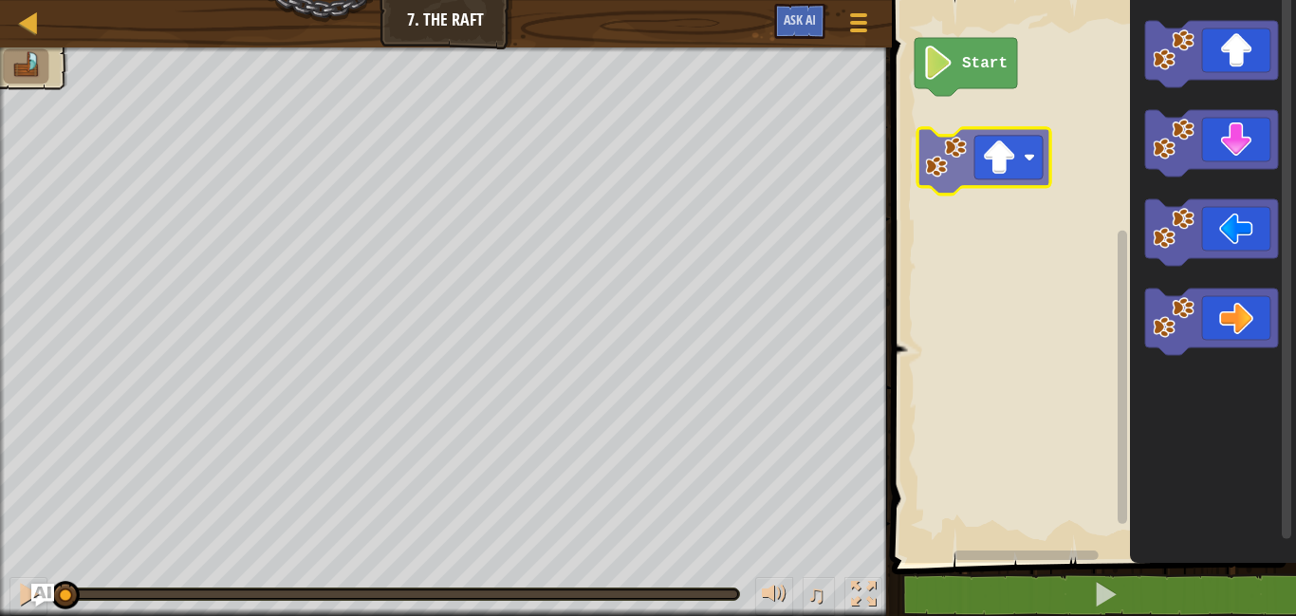
click at [939, 163] on div "Start" at bounding box center [1091, 277] width 410 height 572
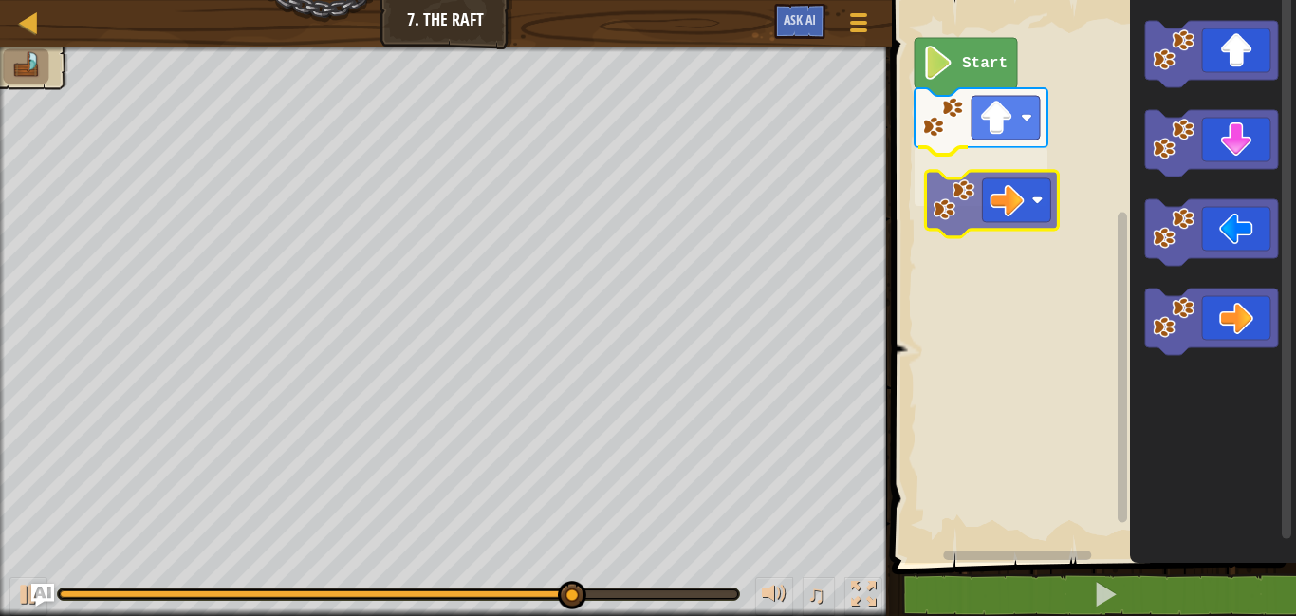
click at [947, 195] on div "Start" at bounding box center [1091, 277] width 410 height 572
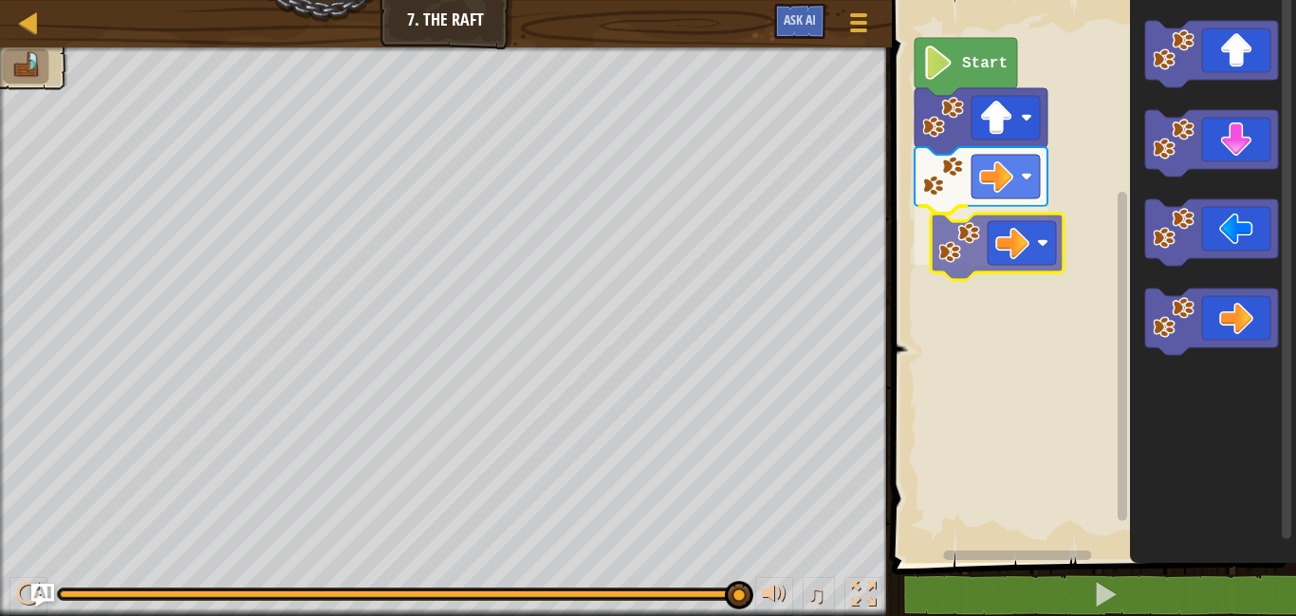
click at [955, 230] on div "Start" at bounding box center [1091, 277] width 410 height 572
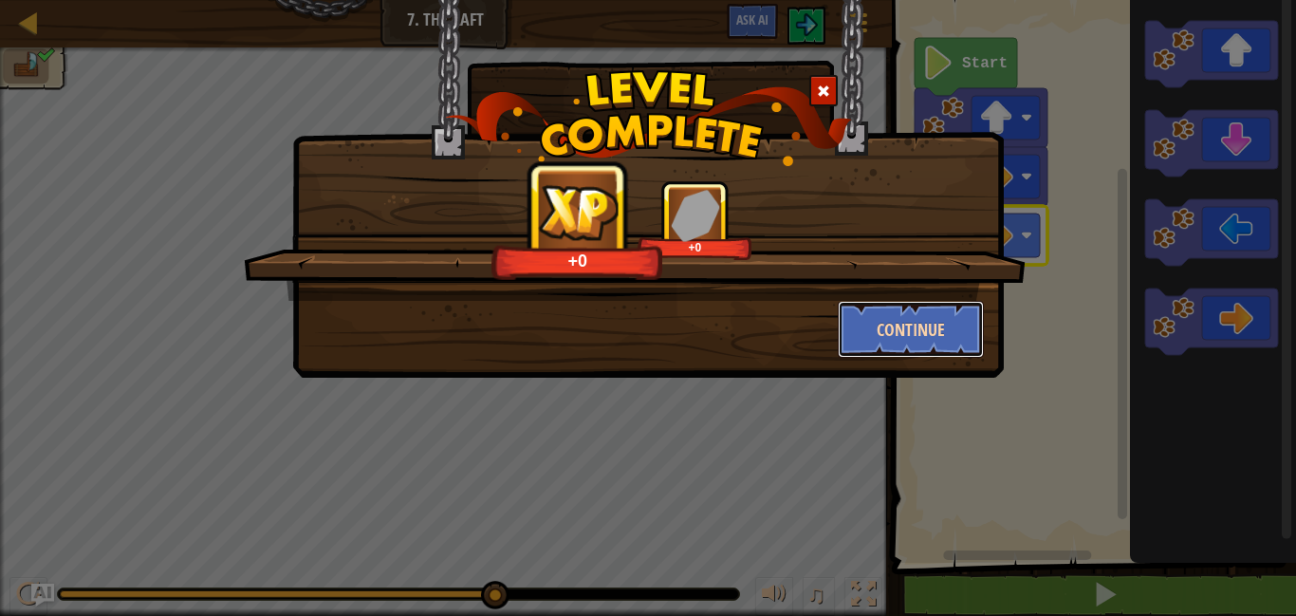
click at [915, 327] on button "Continue" at bounding box center [911, 329] width 147 height 57
